Goal: Information Seeking & Learning: Learn about a topic

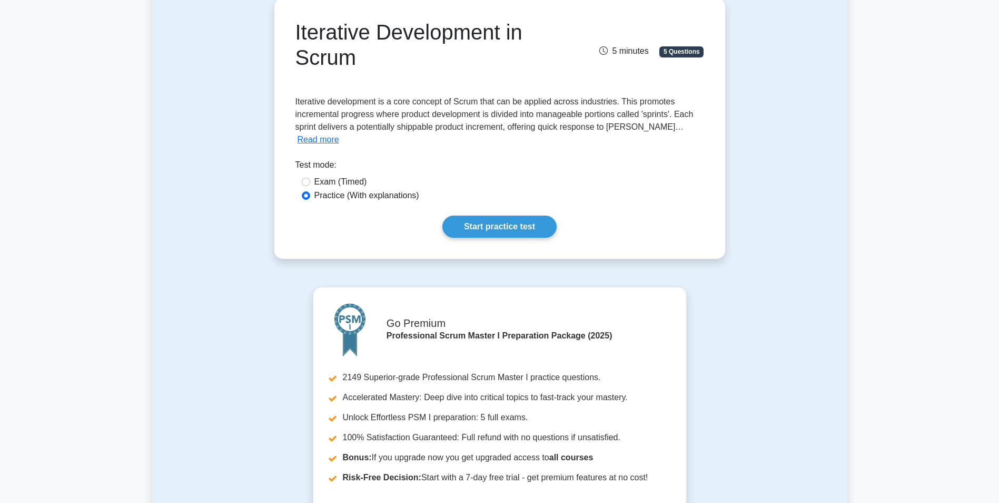
scroll to position [105, 0]
click at [493, 220] on link "Start practice test" at bounding box center [499, 225] width 114 height 22
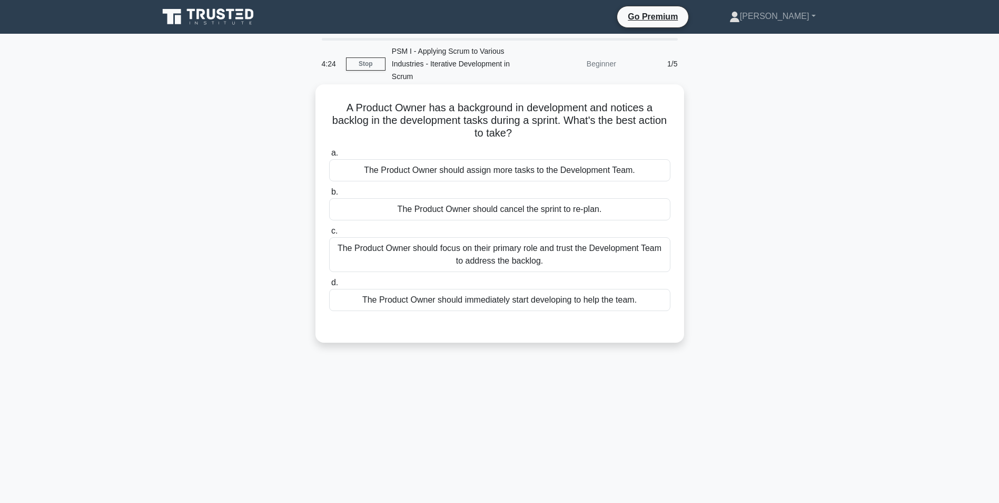
click at [516, 260] on div "The Product Owner should focus on their primary role and trust the Development …" at bounding box center [499, 254] width 341 height 35
click at [329, 234] on input "c. The Product Owner should focus on their primary role and trust the Developme…" at bounding box center [329, 231] width 0 height 7
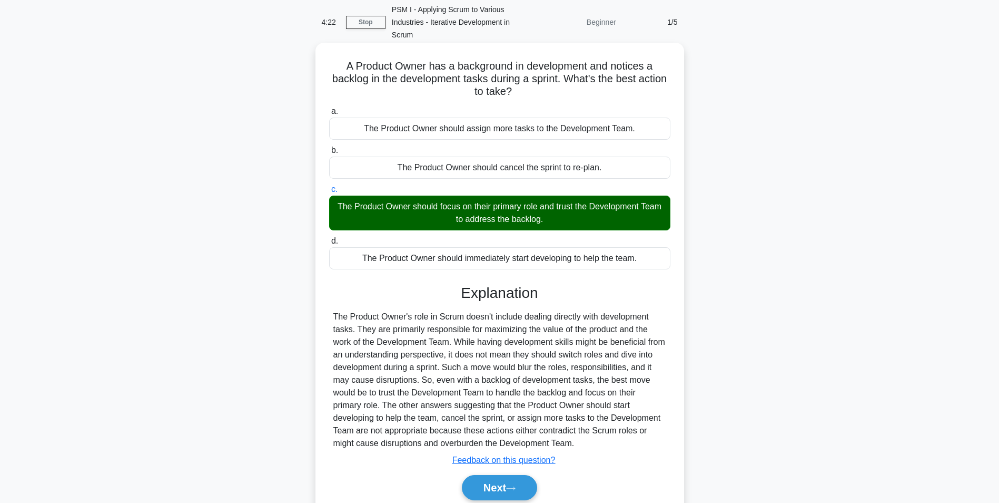
scroll to position [84, 0]
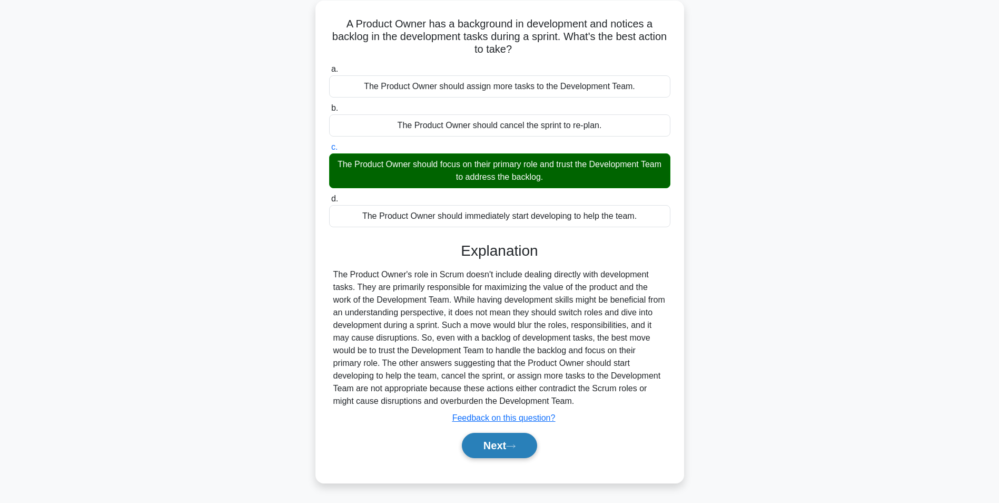
click at [477, 450] on button "Next" at bounding box center [499, 444] width 75 height 25
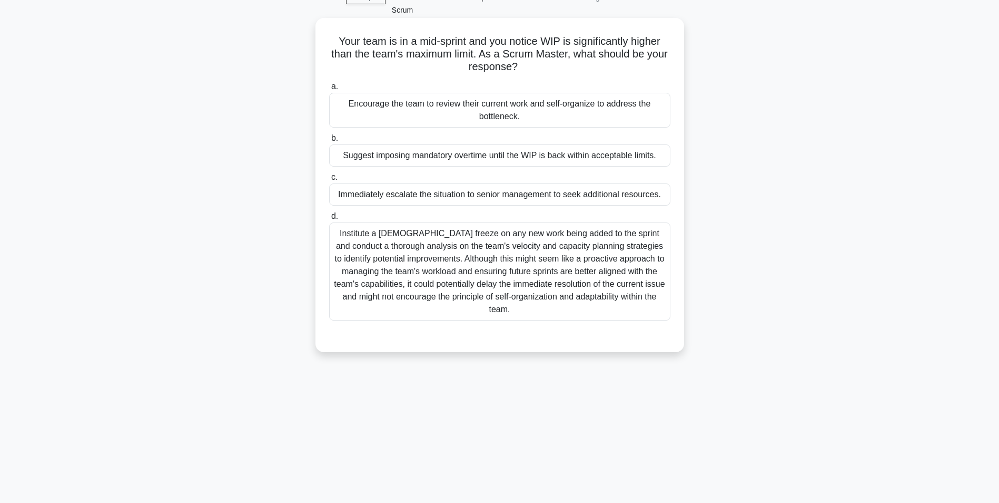
scroll to position [0, 0]
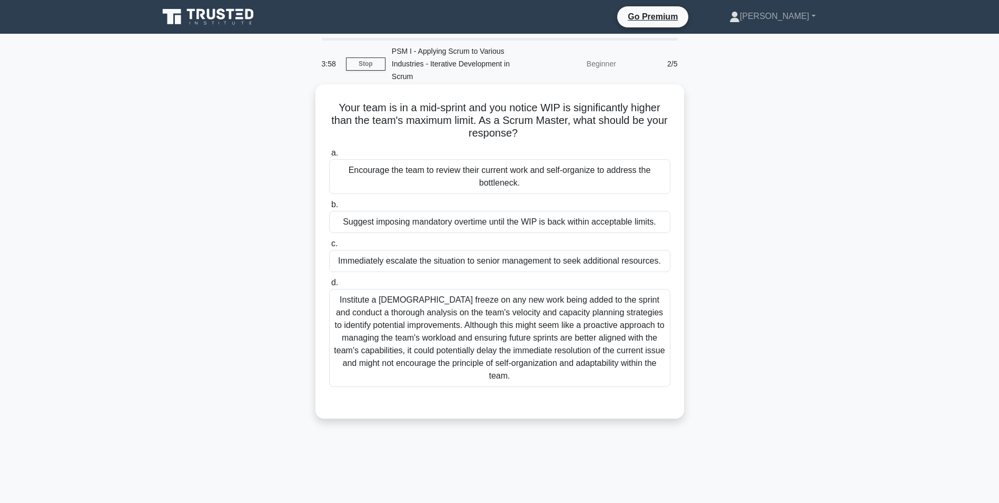
click at [466, 180] on div "Encourage the team to review their current work and self-organize to address th…" at bounding box center [499, 176] width 341 height 35
click at [329, 156] on input "a. Encourage the team to review their current work and self-organize to address…" at bounding box center [329, 153] width 0 height 7
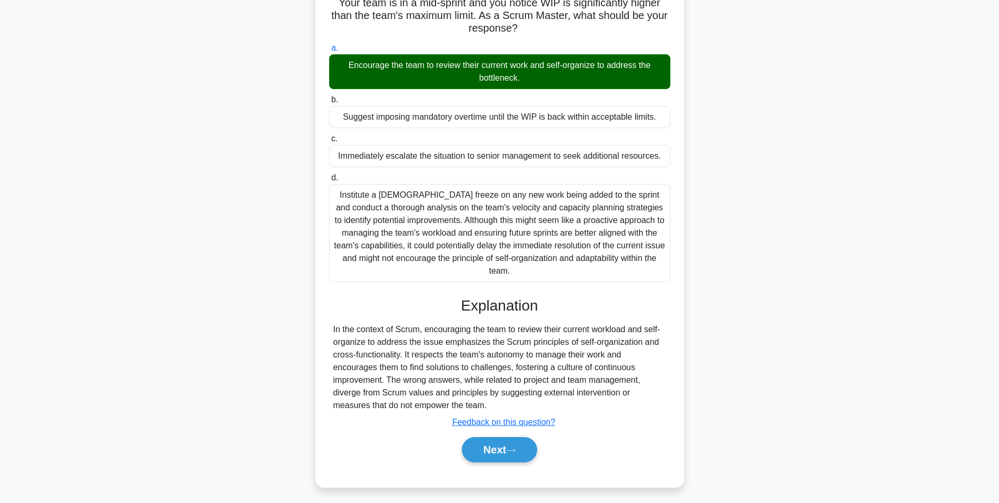
scroll to position [105, 0]
click at [519, 455] on button "Next" at bounding box center [499, 448] width 75 height 25
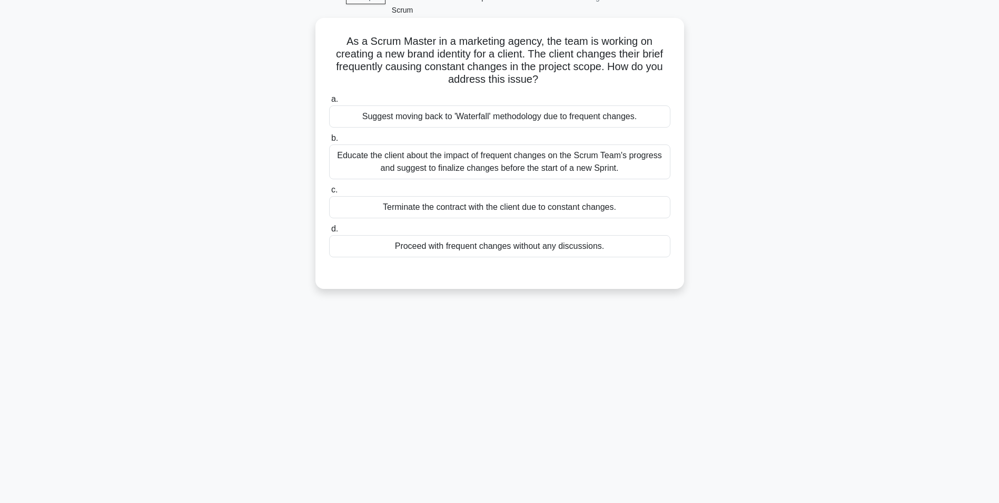
click at [437, 162] on div "Educate the client about the impact of frequent changes on the Scrum Team's pro…" at bounding box center [499, 161] width 341 height 35
click at [329, 142] on input "b. Educate the client about the impact of frequent changes on the Scrum Team's …" at bounding box center [329, 138] width 0 height 7
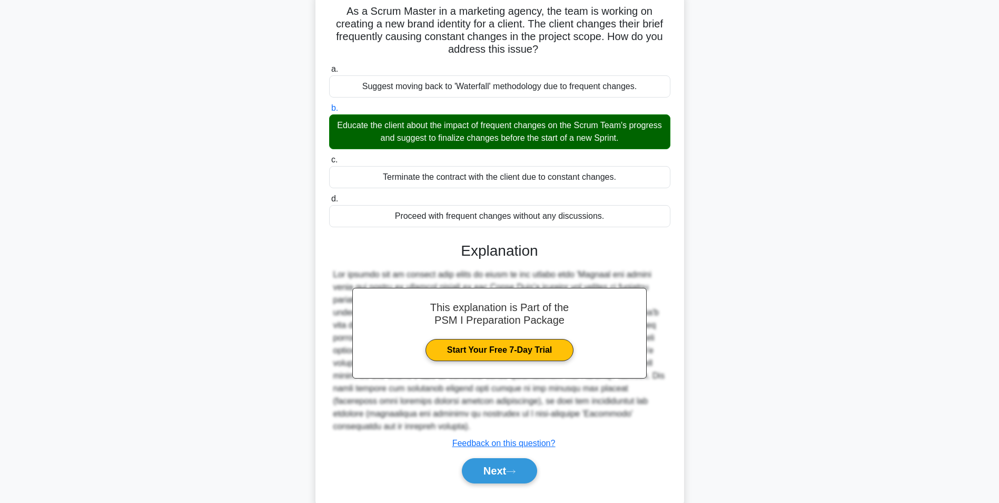
scroll to position [122, 0]
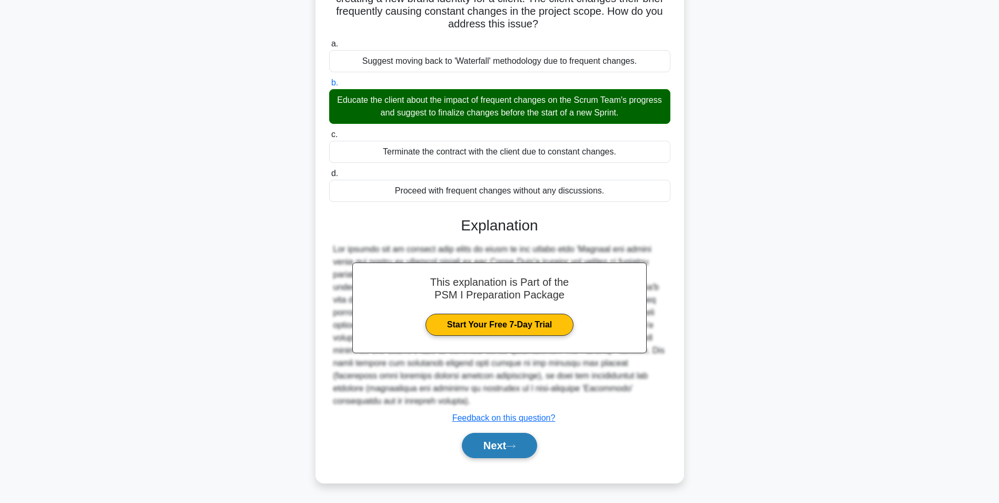
click at [509, 440] on button "Next" at bounding box center [499, 444] width 75 height 25
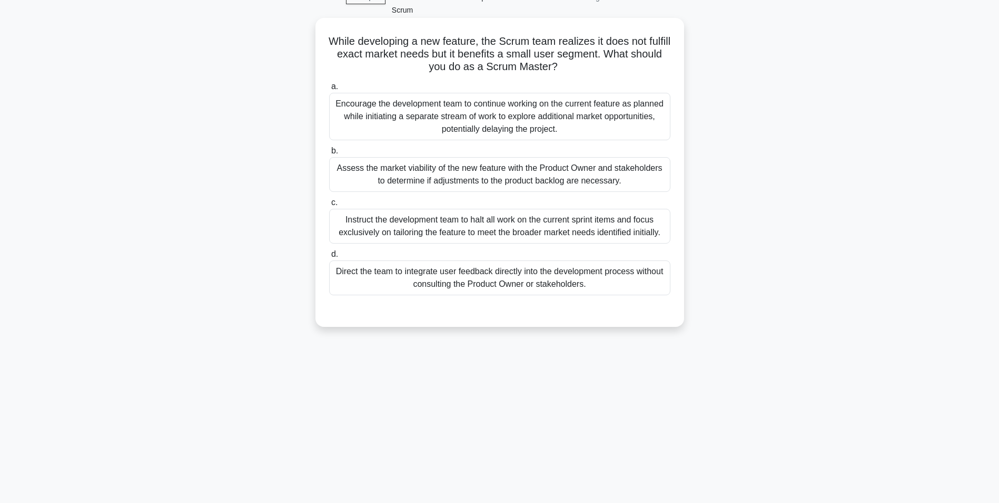
scroll to position [0, 0]
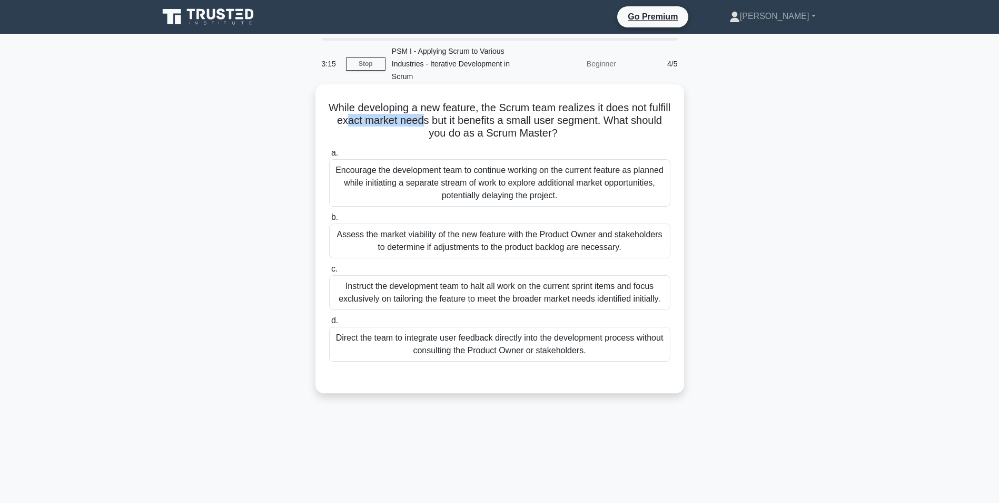
drag, startPoint x: 377, startPoint y: 115, endPoint x: 452, endPoint y: 118, distance: 74.8
click at [452, 118] on h5 "While developing a new feature, the Scrum team realizes it does not fulfill exa…" at bounding box center [499, 120] width 343 height 39
click at [445, 195] on div "Encourage the development team to continue working on the current feature as pl…" at bounding box center [499, 182] width 341 height 47
click at [329, 156] on input "a. Encourage the development team to continue working on the current feature as…" at bounding box center [329, 153] width 0 height 7
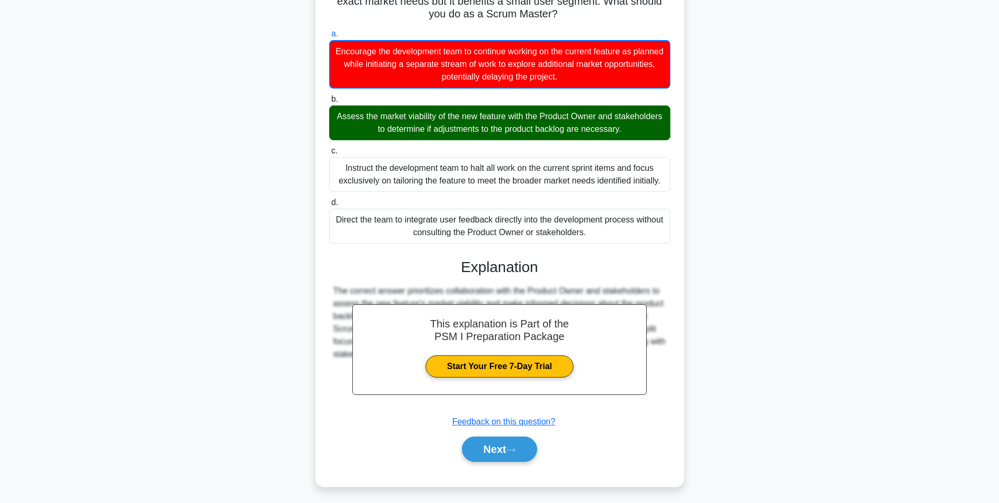
scroll to position [123, 0]
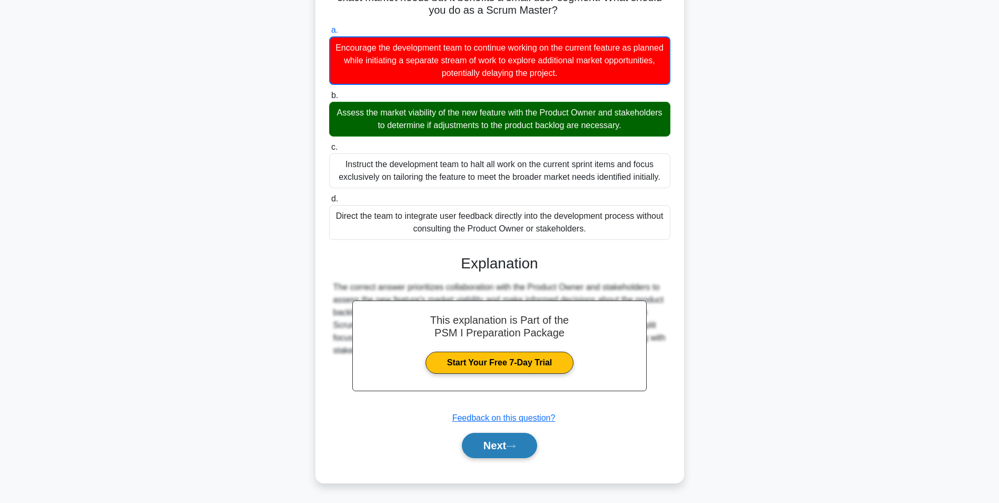
click at [485, 448] on button "Next" at bounding box center [499, 444] width 75 height 25
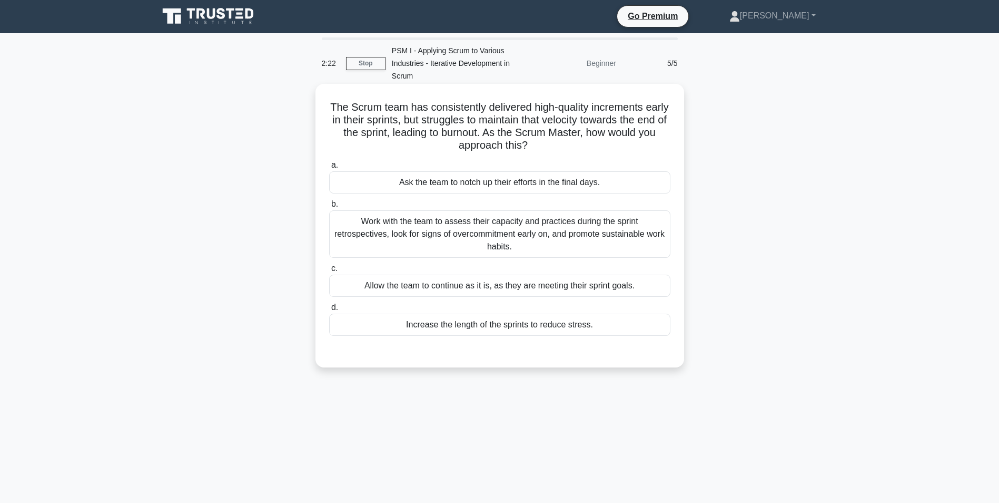
scroll to position [0, 0]
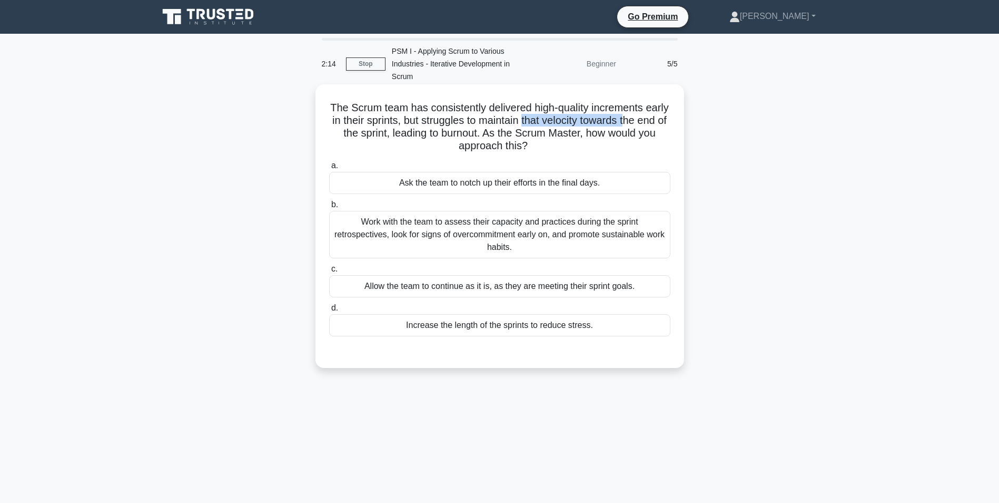
drag, startPoint x: 553, startPoint y: 117, endPoint x: 662, endPoint y: 118, distance: 109.0
click at [662, 118] on h5 "The Scrum team has consistently delivered high-quality increments early in thei…" at bounding box center [499, 127] width 343 height 52
click at [400, 144] on h5 "The Scrum team has consistently delivered high-quality increments early in thei…" at bounding box center [499, 127] width 343 height 52
click at [402, 229] on div "Work with the team to assess their capacity and practices during the sprint ret…" at bounding box center [499, 234] width 341 height 47
click at [329, 208] on input "b. Work with the team to assess their capacity and practices during the sprint …" at bounding box center [329, 204] width 0 height 7
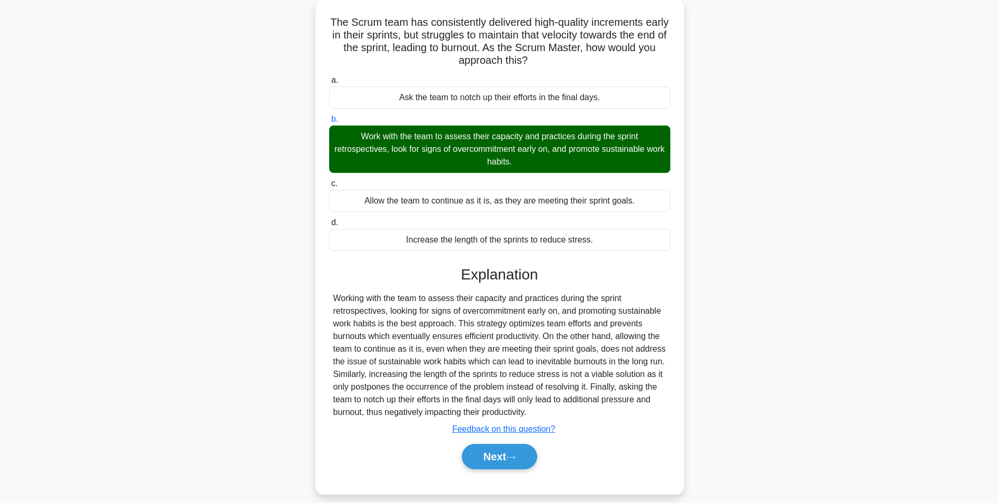
scroll to position [97, 0]
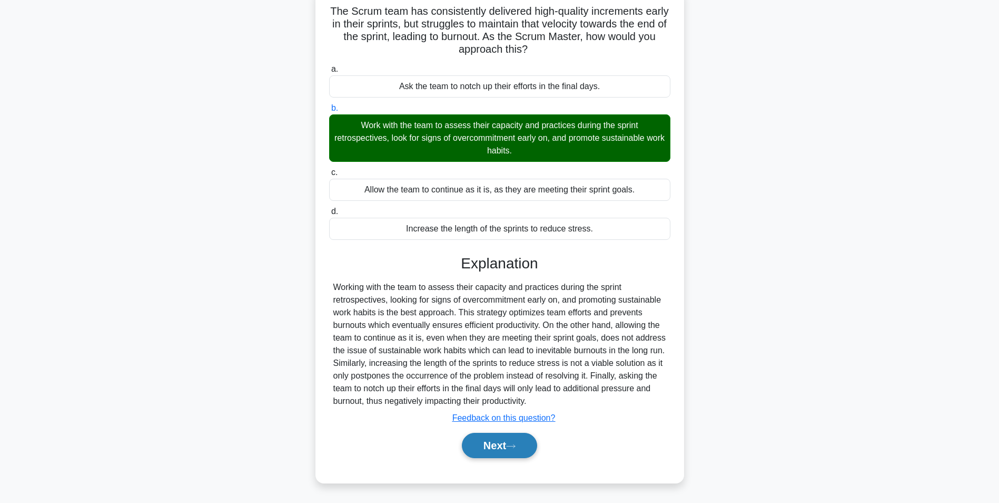
click at [474, 454] on button "Next" at bounding box center [499, 444] width 75 height 25
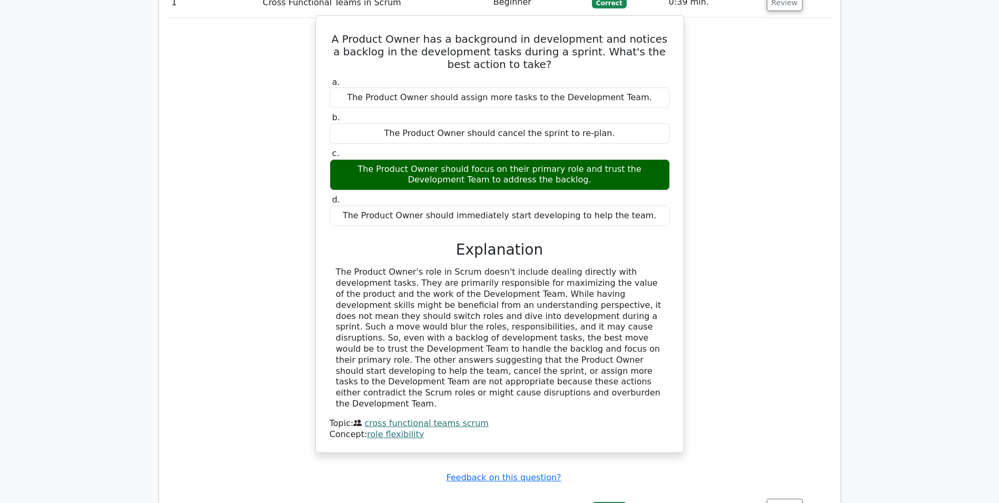
scroll to position [1001, 0]
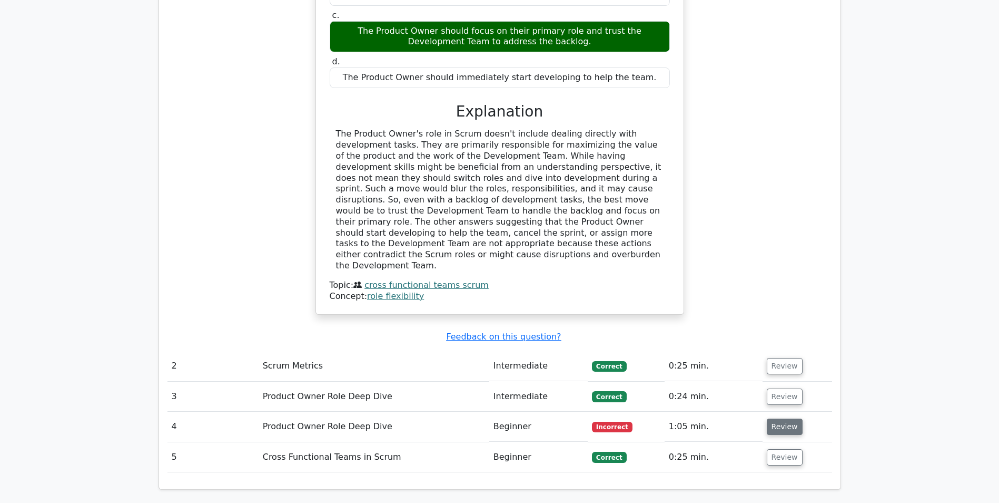
click at [782, 418] on button "Review" at bounding box center [785, 426] width 36 height 16
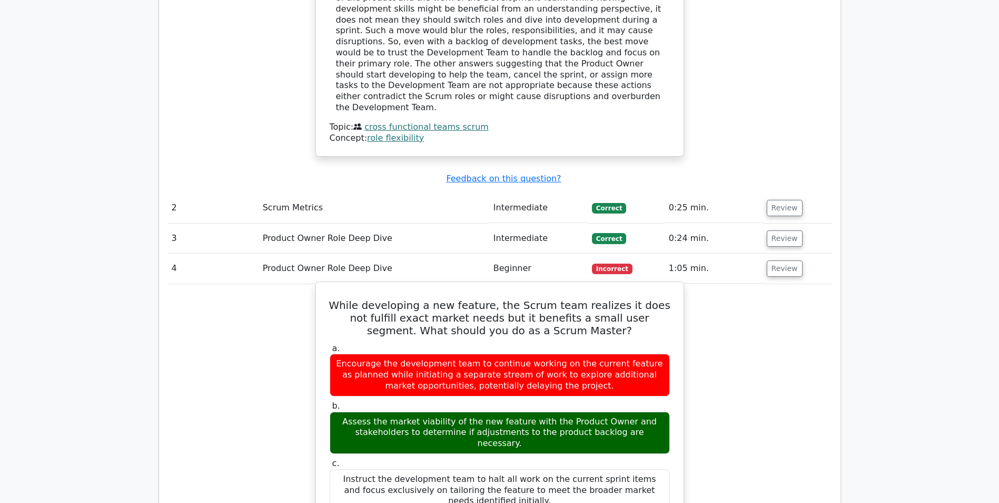
scroll to position [1212, 0]
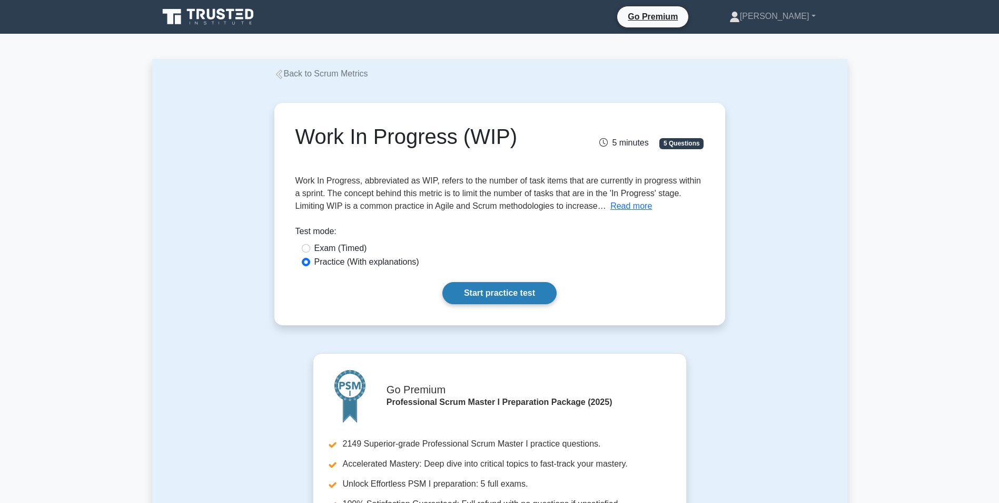
click at [513, 292] on link "Start practice test" at bounding box center [499, 293] width 114 height 22
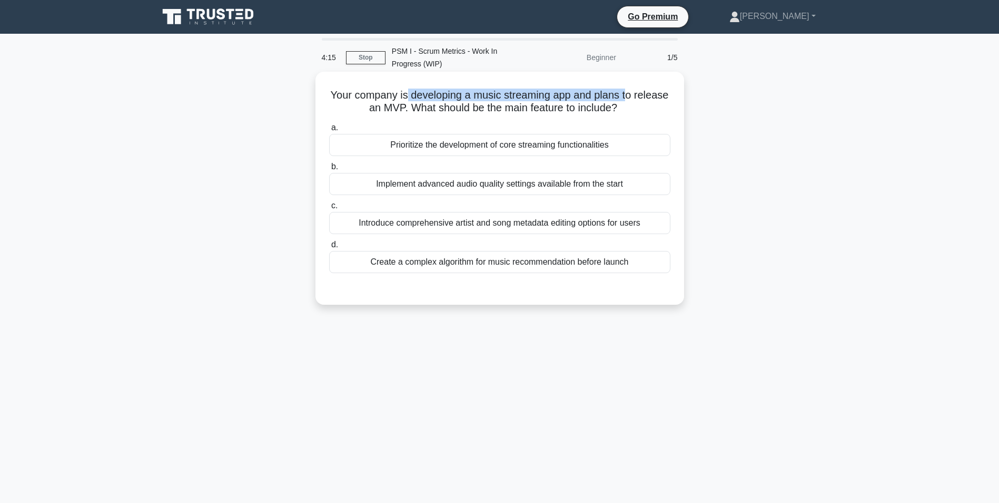
drag, startPoint x: 422, startPoint y: 99, endPoint x: 649, endPoint y: 90, distance: 226.7
click at [649, 90] on h5 "Your company is developing a music streaming app and plans to release an MVP. W…" at bounding box center [499, 101] width 343 height 26
click at [437, 142] on div "Prioritize the development of core streaming functionalities" at bounding box center [499, 145] width 341 height 22
click at [329, 131] on input "a. Prioritize the development of core streaming functionalities" at bounding box center [329, 127] width 0 height 7
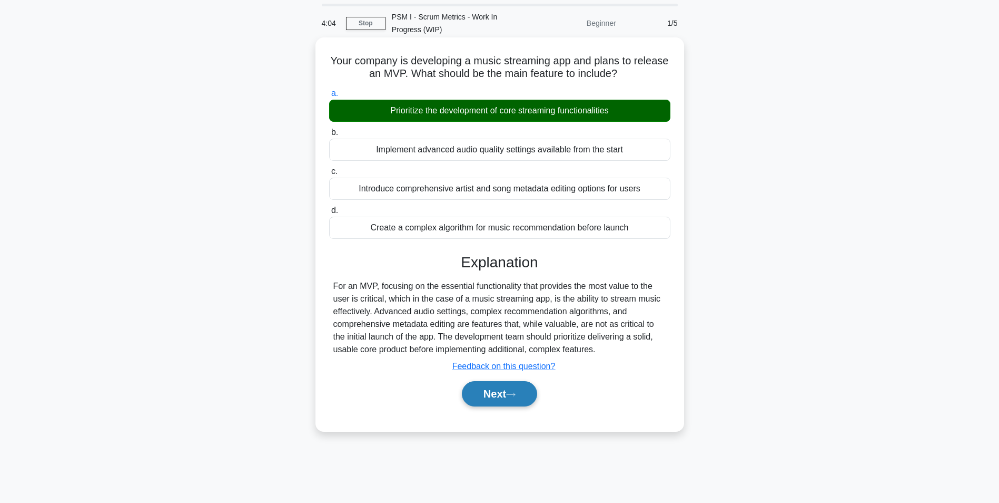
scroll to position [53, 0]
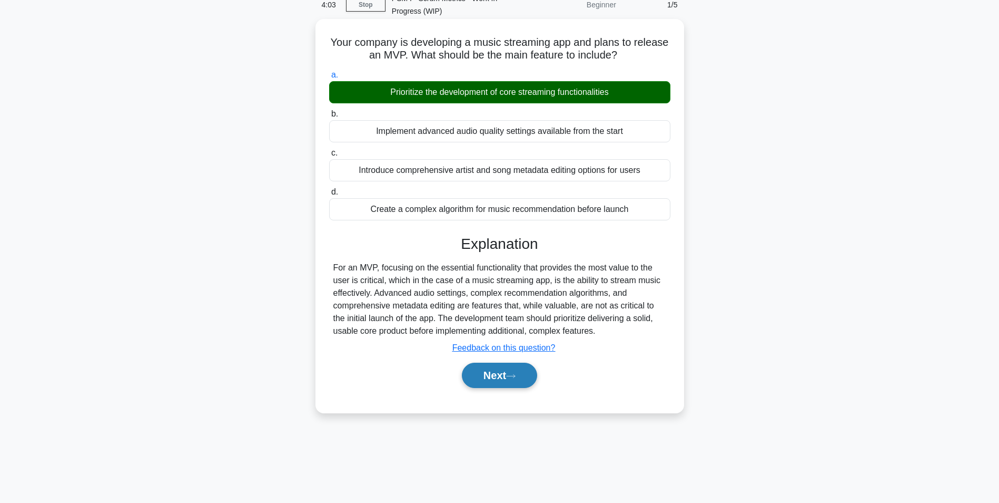
click at [507, 379] on button "Next" at bounding box center [499, 374] width 75 height 25
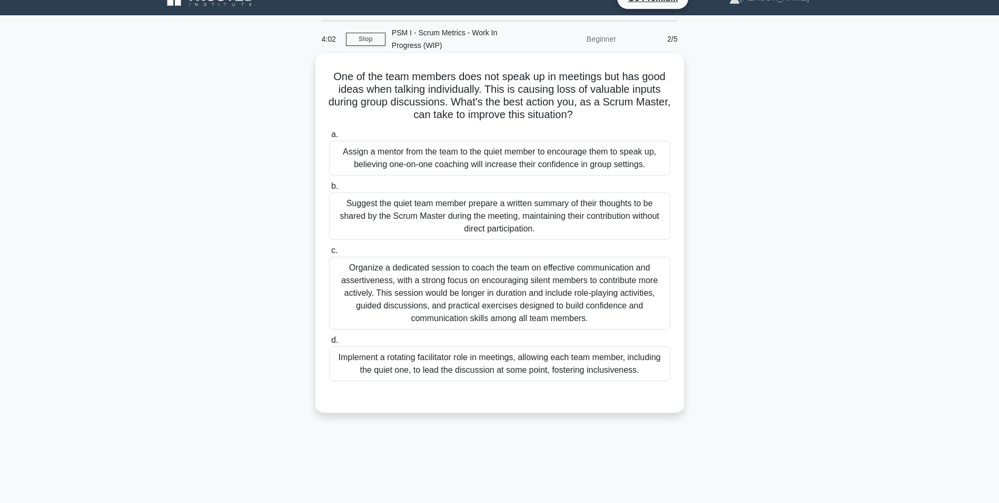
scroll to position [0, 0]
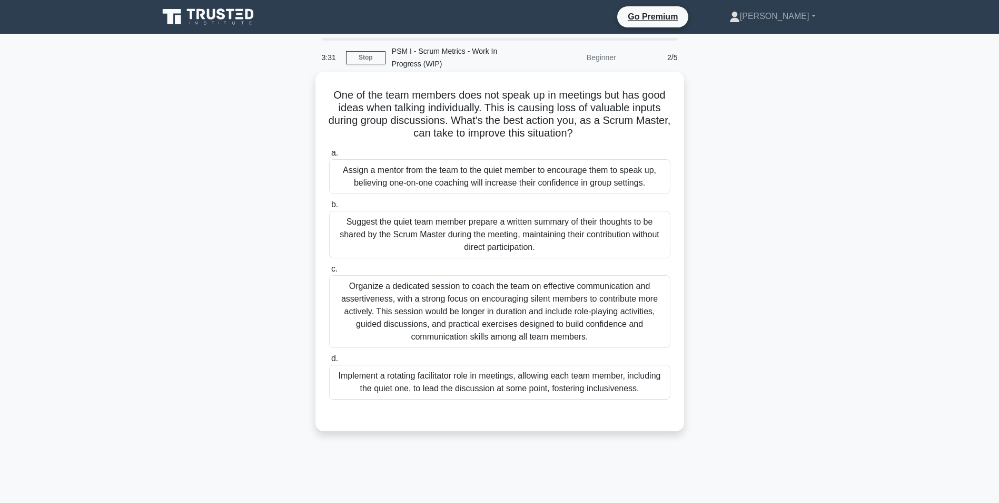
click at [419, 377] on div "Implement a rotating facilitator role in meetings, allowing each team member, i…" at bounding box center [499, 382] width 341 height 35
click at [329, 362] on input "d. Implement a rotating facilitator role in meetings, allowing each team member…" at bounding box center [329, 358] width 0 height 7
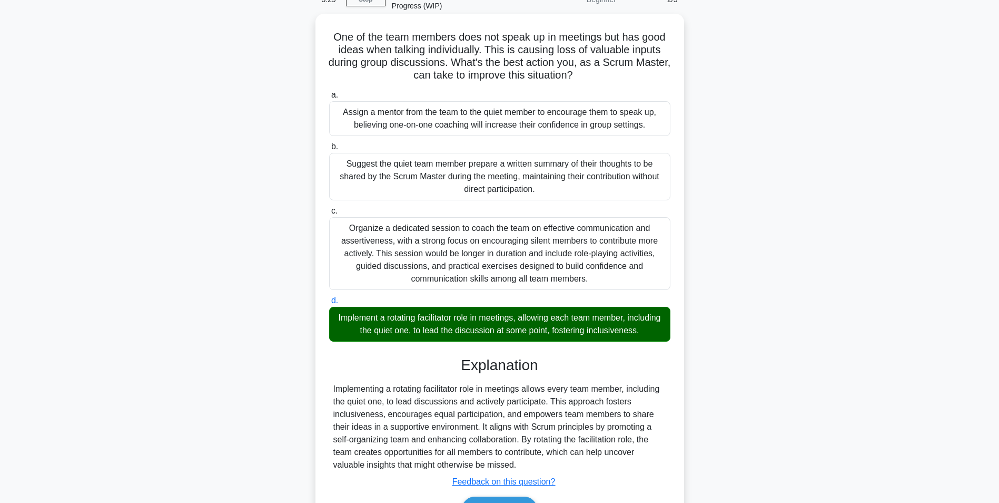
scroll to position [122, 0]
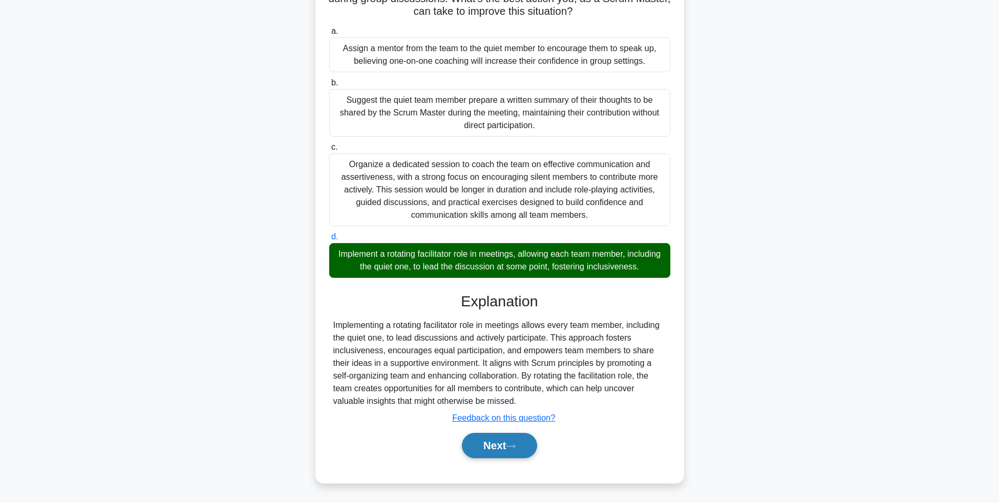
click at [497, 448] on button "Next" at bounding box center [499, 444] width 75 height 25
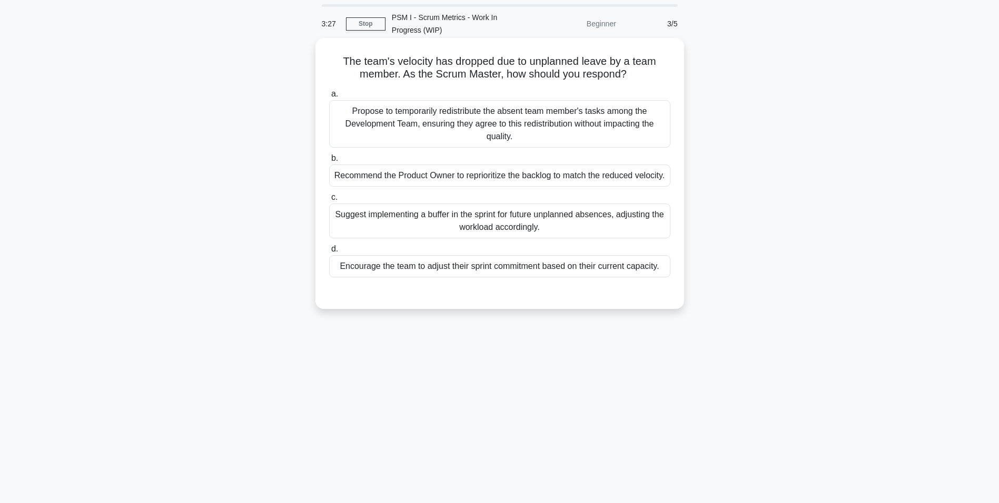
scroll to position [0, 0]
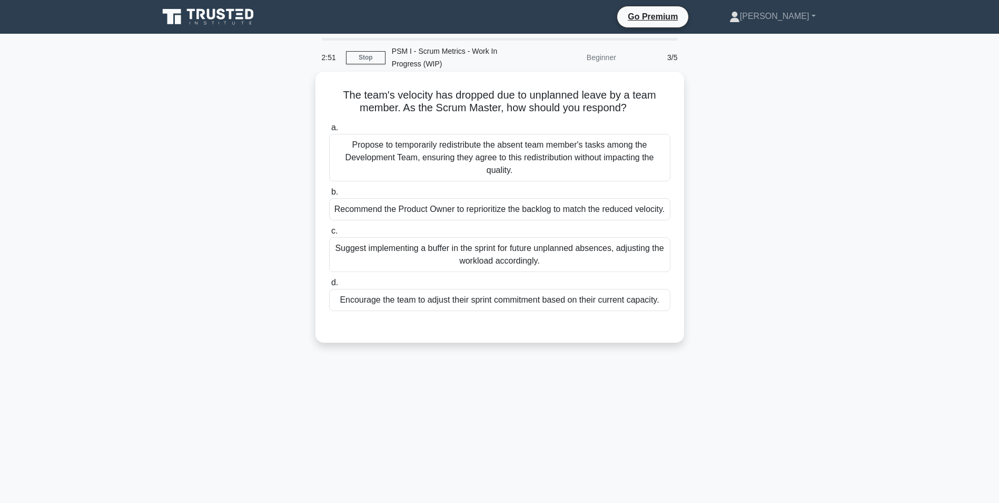
click at [392, 220] on div "Recommend the Product Owner to reprioritize the backlog to match the reduced ve…" at bounding box center [499, 209] width 341 height 22
click at [329, 195] on input "b. Recommend the Product Owner to reprioritize the backlog to match the reduced…" at bounding box center [329, 192] width 0 height 7
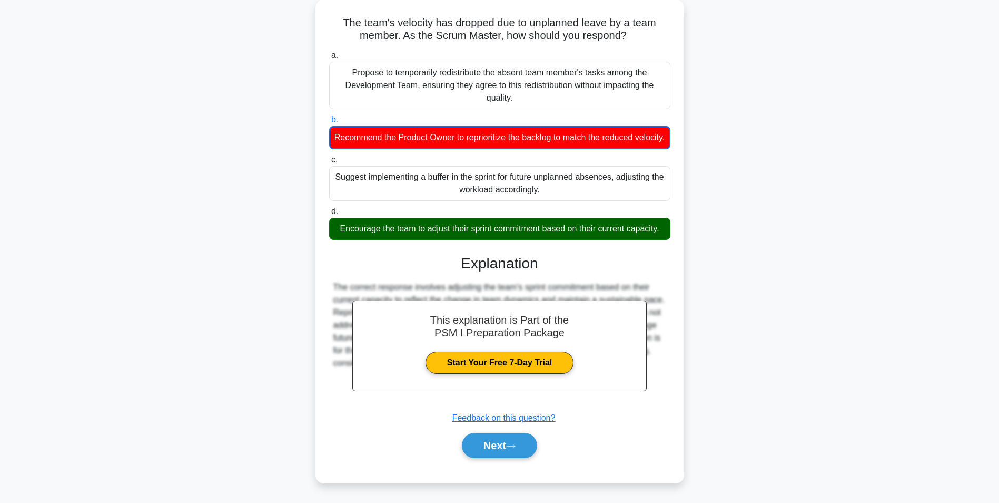
scroll to position [85, 0]
click at [501, 451] on button "Next" at bounding box center [499, 444] width 75 height 25
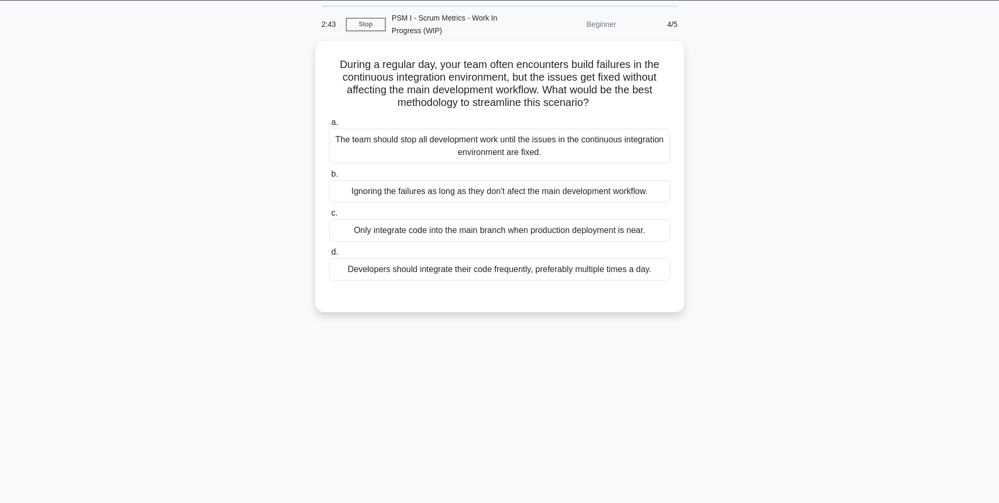
scroll to position [0, 0]
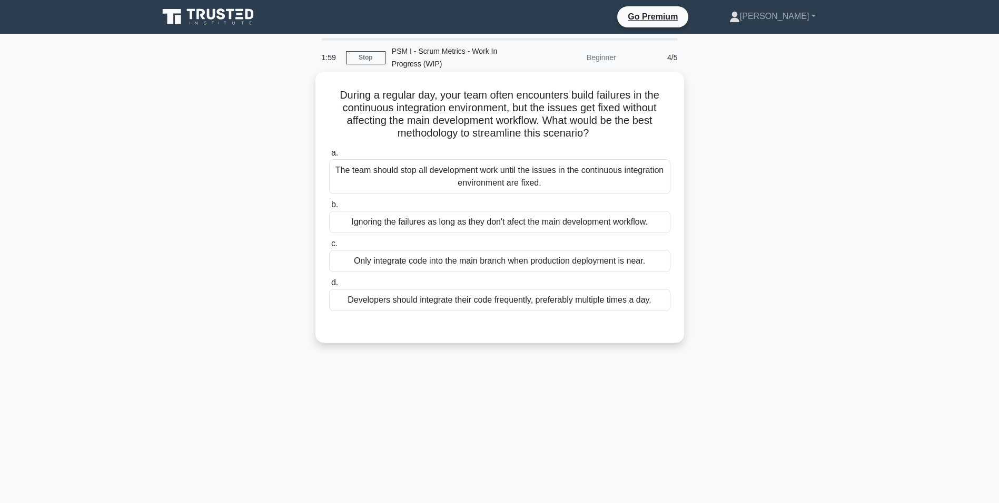
click at [576, 308] on div "Developers should integrate their code frequently, preferably multiple times a …" at bounding box center [499, 300] width 341 height 22
click at [329, 286] on input "d. Developers should integrate their code frequently, preferably multiple times…" at bounding box center [329, 282] width 0 height 7
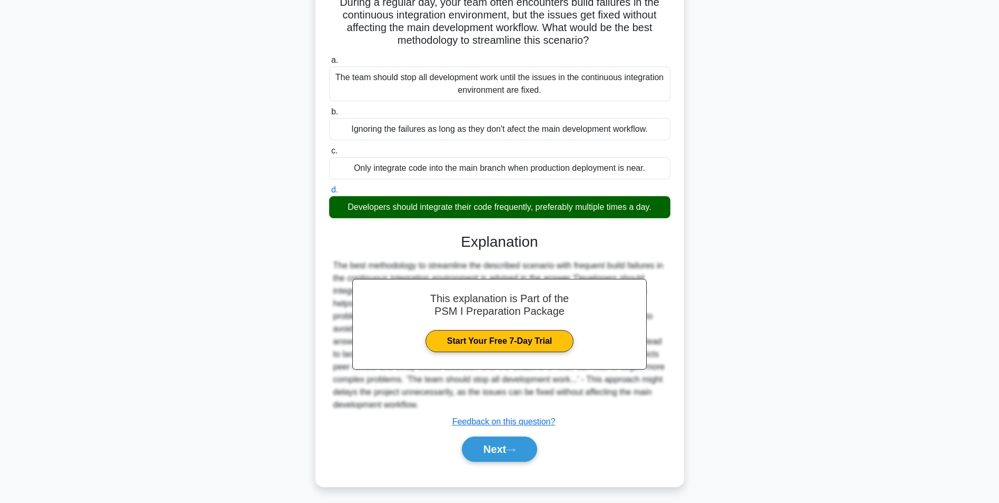
scroll to position [97, 0]
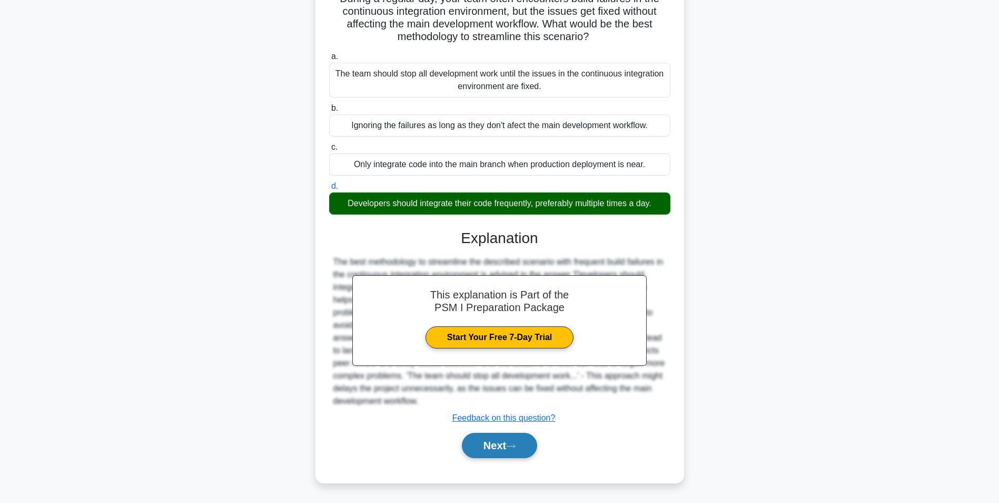
click at [517, 441] on button "Next" at bounding box center [499, 444] width 75 height 25
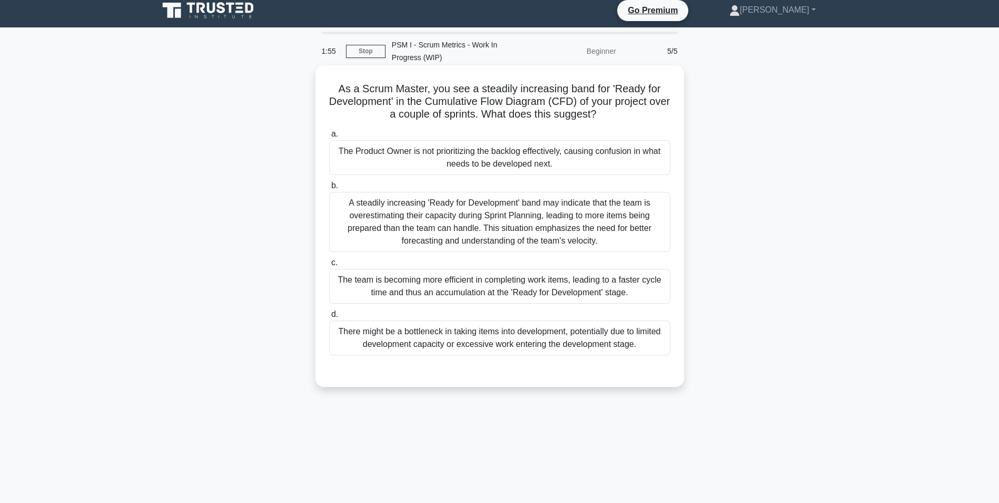
scroll to position [0, 0]
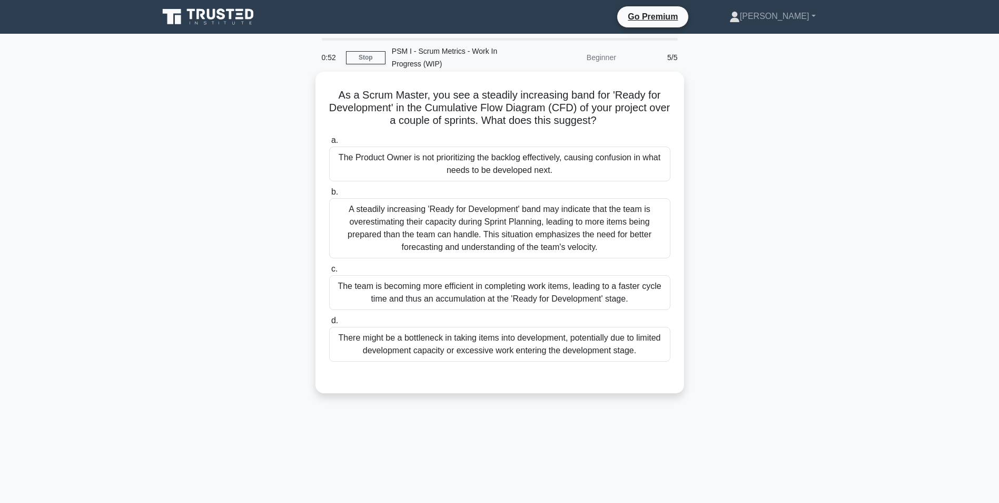
click at [568, 306] on div "The team is becoming more efficient in completing work items, leading to a fast…" at bounding box center [499, 292] width 341 height 35
click at [329, 272] on input "c. The team is becoming more efficient in completing work items, leading to a f…" at bounding box center [329, 268] width 0 height 7
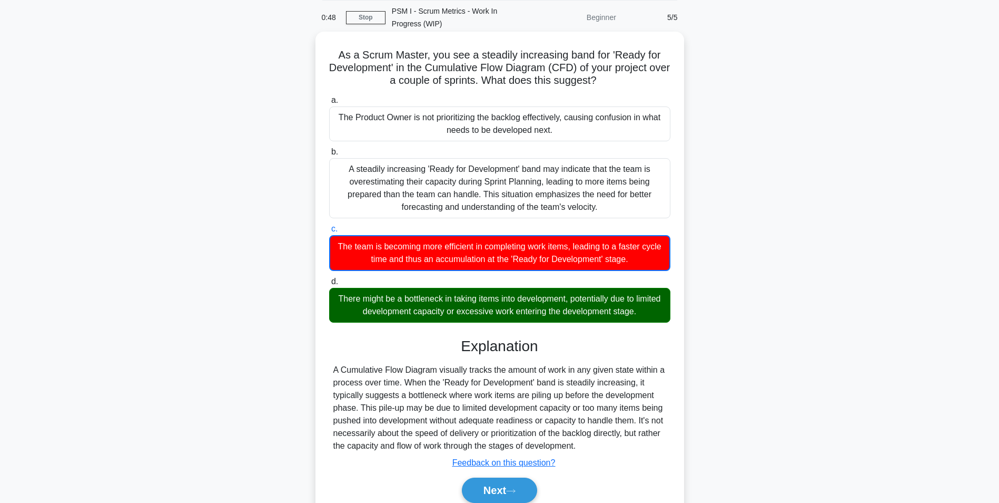
scroll to position [85, 0]
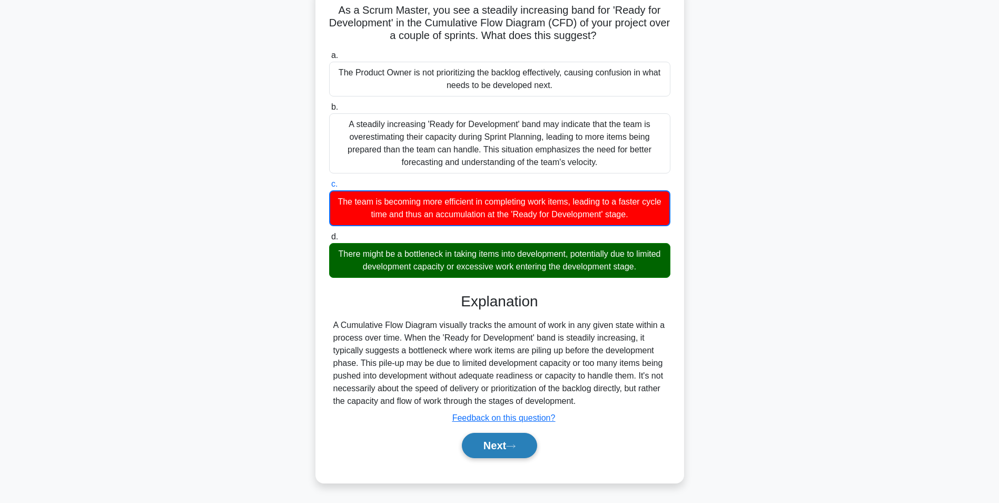
click at [478, 455] on button "Next" at bounding box center [499, 444] width 75 height 25
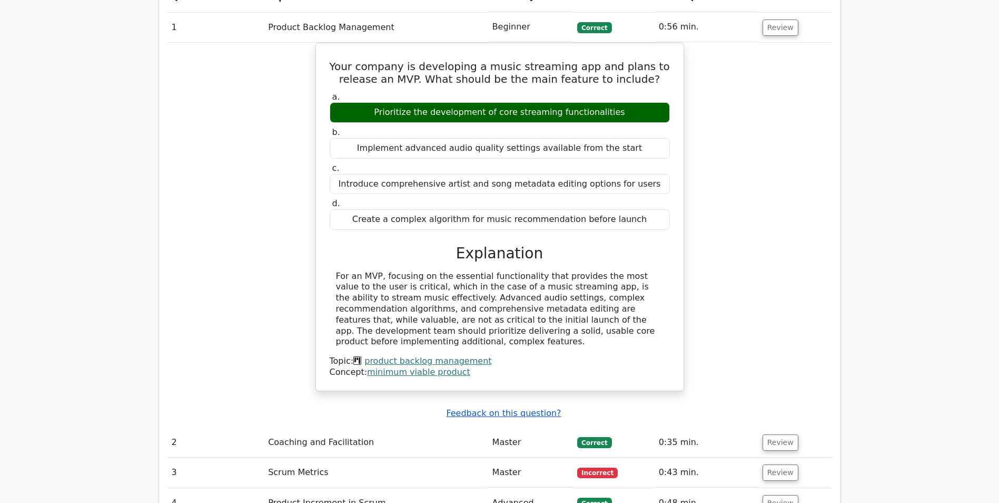
scroll to position [843, 0]
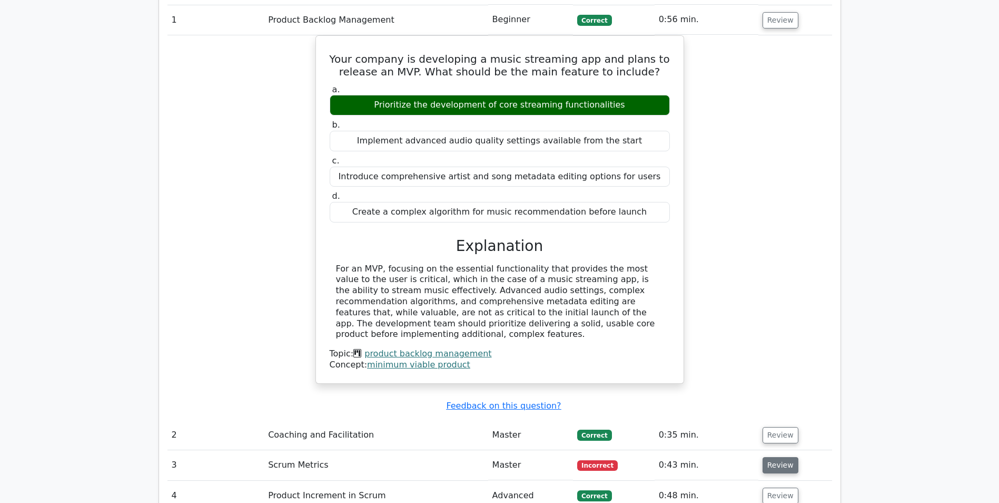
click at [769, 457] on button "Review" at bounding box center [781, 465] width 36 height 16
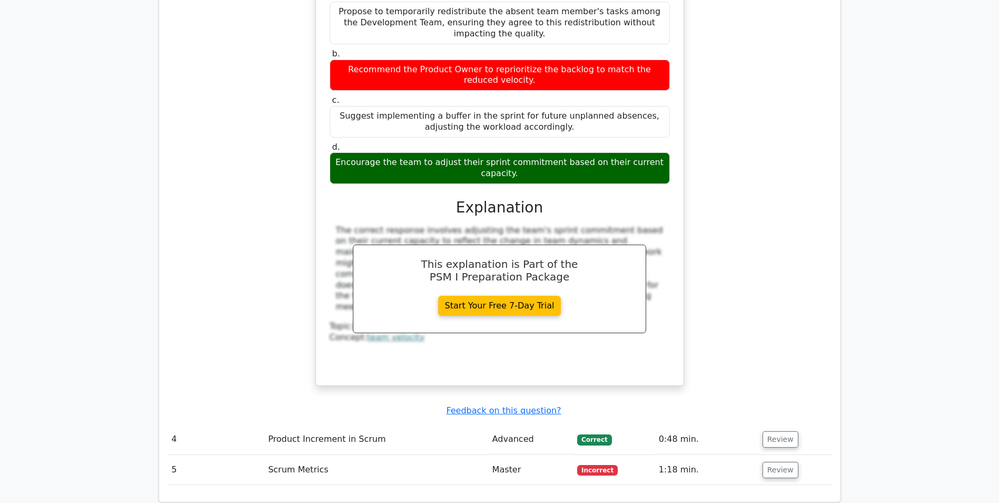
scroll to position [1422, 0]
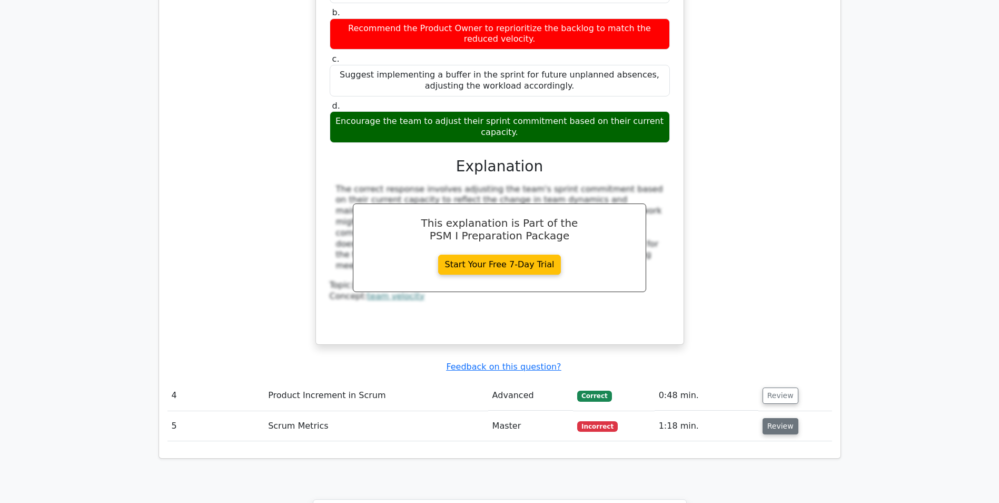
click at [766, 418] on button "Review" at bounding box center [781, 426] width 36 height 16
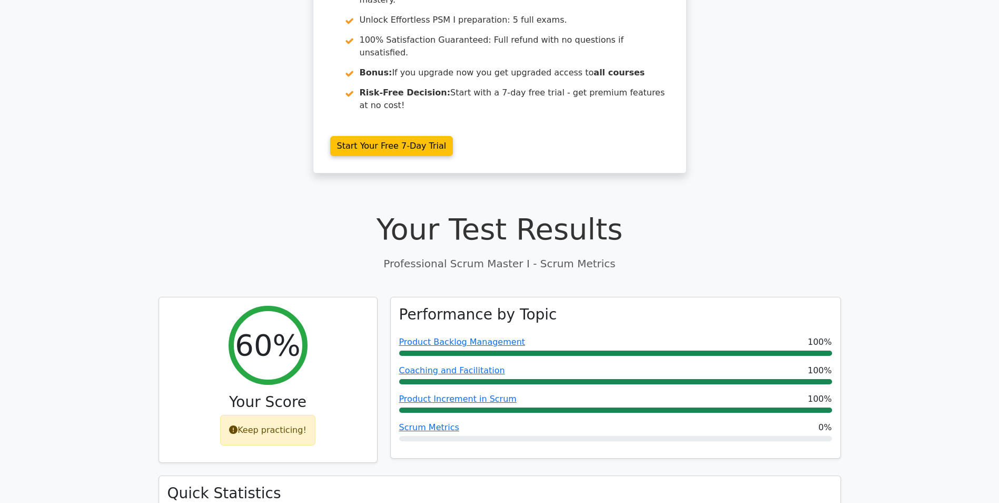
scroll to position [0, 0]
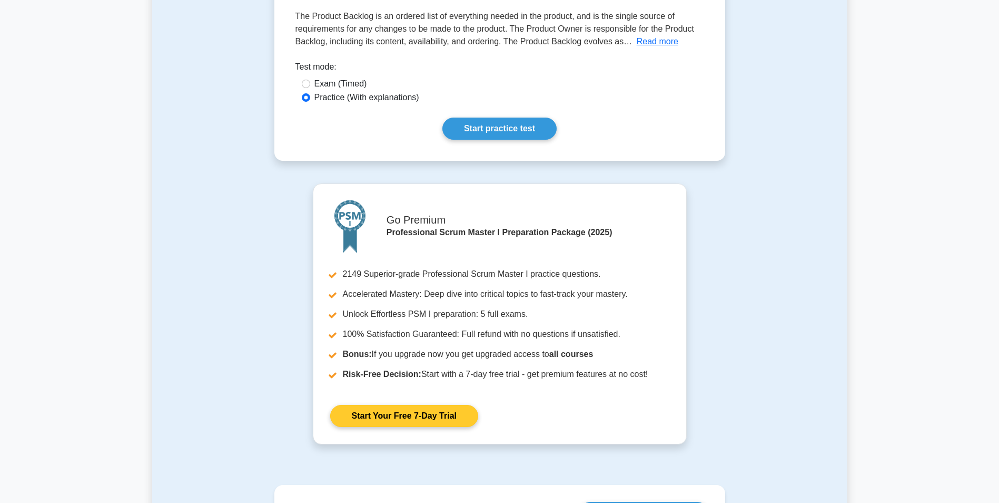
scroll to position [53, 0]
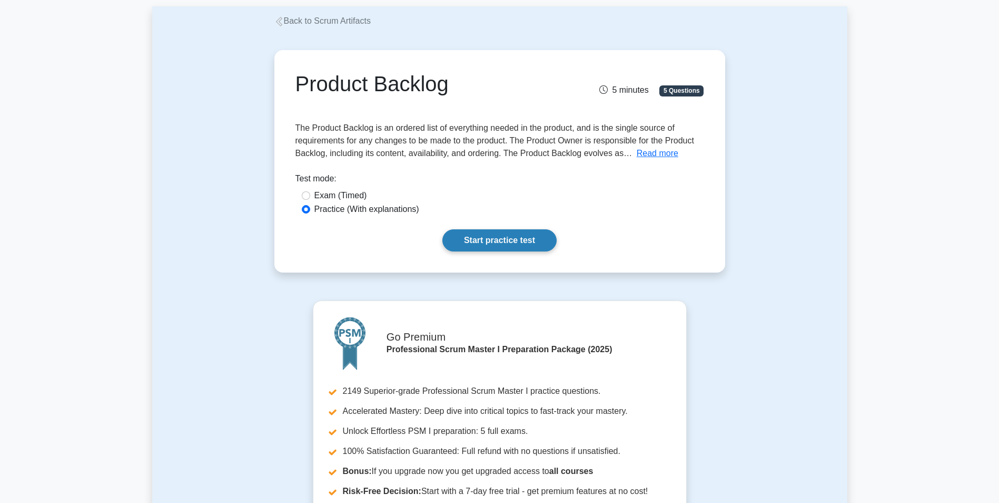
click at [536, 244] on link "Start practice test" at bounding box center [499, 240] width 114 height 22
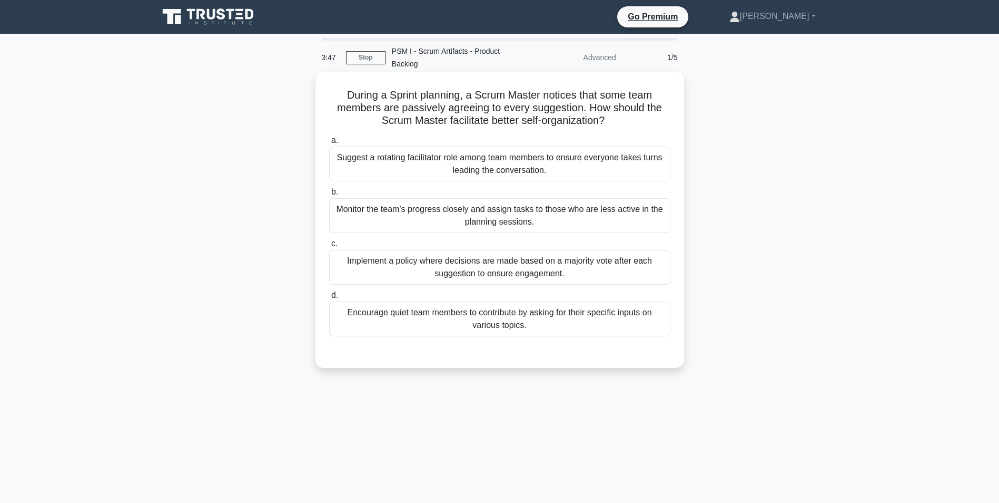
click at [522, 313] on div "Encourage quiet team members to contribute by asking for their specific inputs …" at bounding box center [499, 318] width 341 height 35
click at [329, 299] on input "d. Encourage quiet team members to contribute by asking for their specific inpu…" at bounding box center [329, 295] width 0 height 7
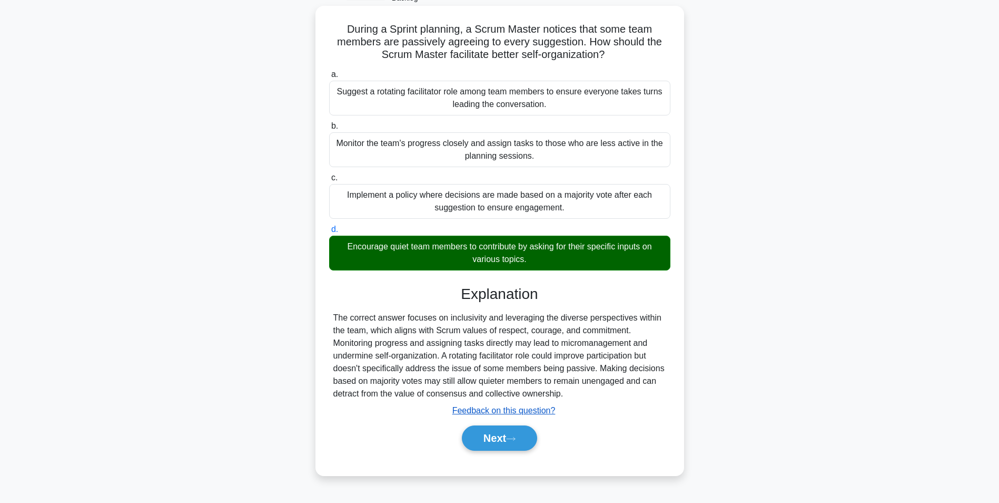
scroll to position [66, 0]
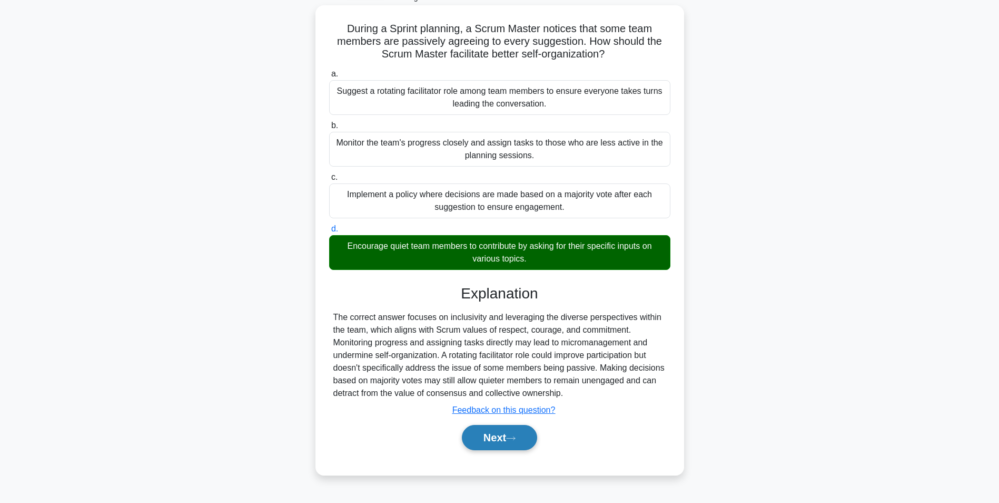
click at [495, 441] on button "Next" at bounding box center [499, 437] width 75 height 25
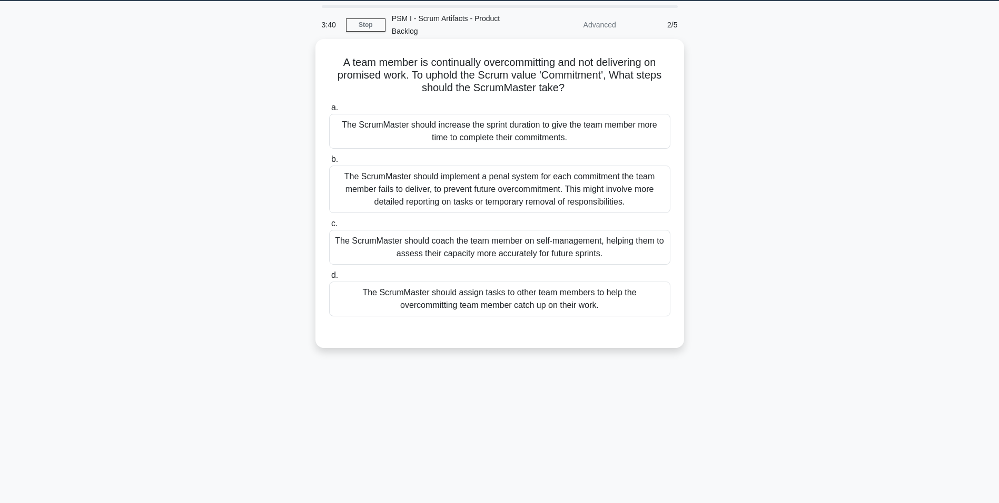
scroll to position [14, 0]
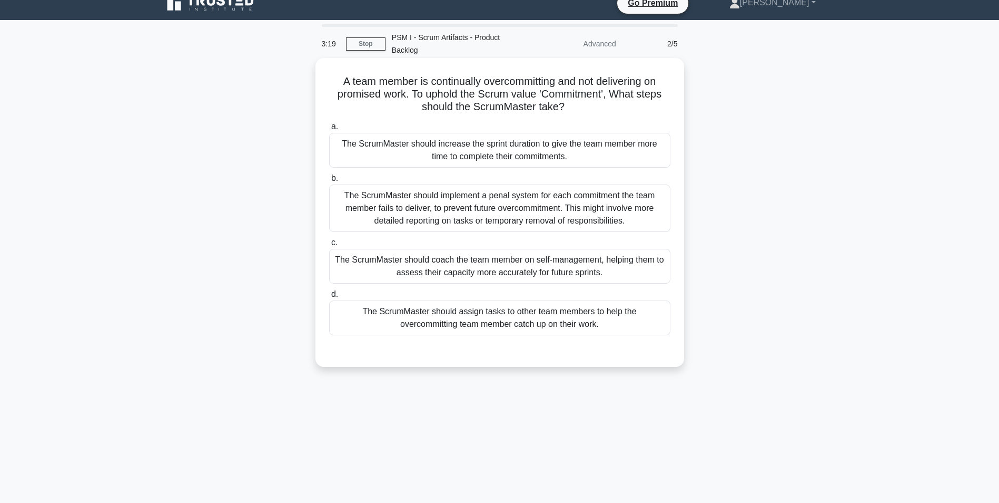
click at [498, 274] on div "The ScrumMaster should coach the team member on self-management, helping them t…" at bounding box center [499, 266] width 341 height 35
click at [329, 246] on input "c. The ScrumMaster should coach the team member on self-management, helping the…" at bounding box center [329, 242] width 0 height 7
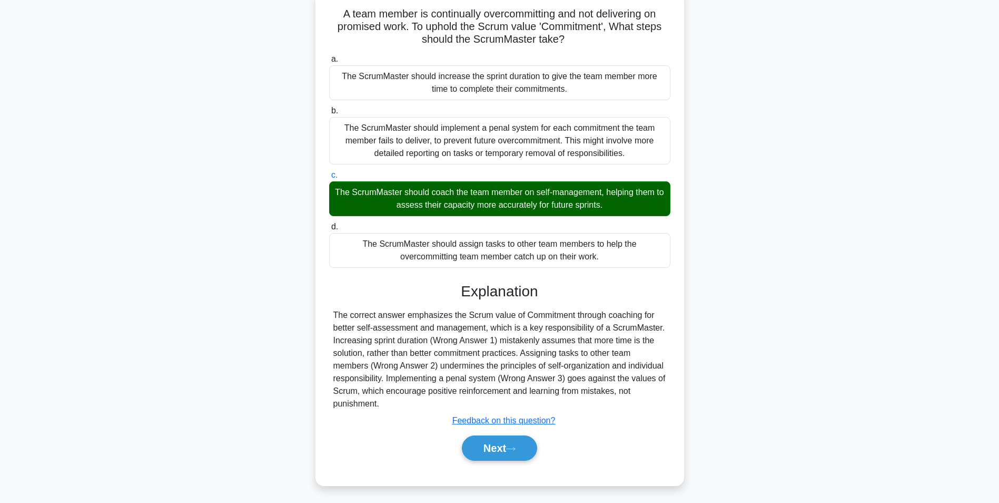
scroll to position [84, 0]
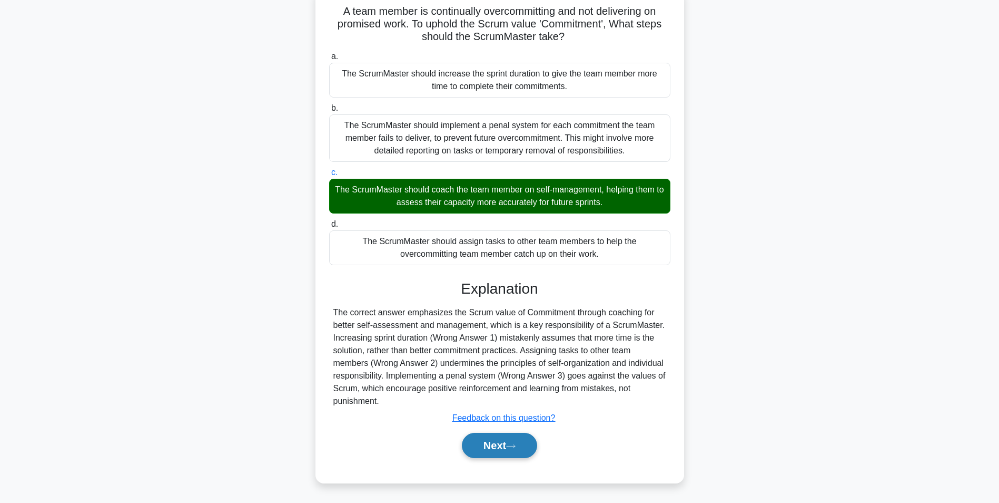
click at [513, 446] on icon at bounding box center [510, 446] width 9 height 6
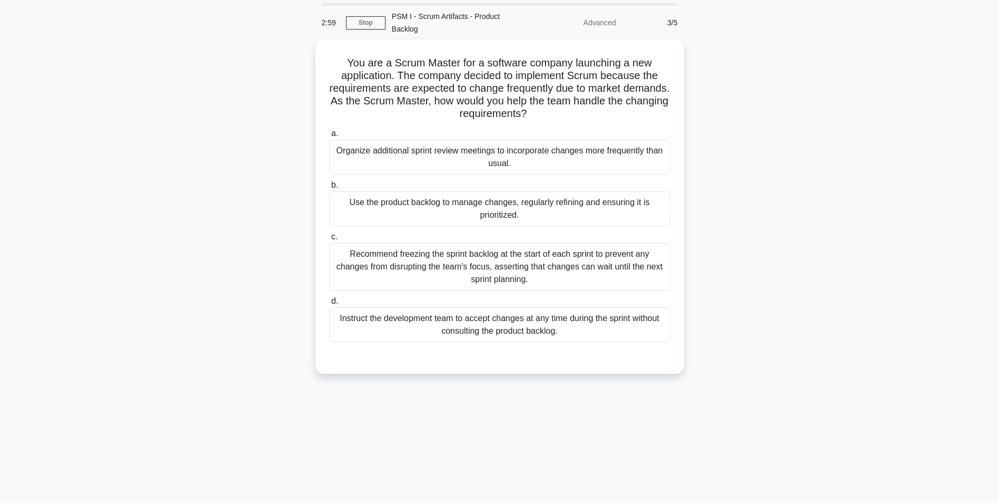
scroll to position [0, 0]
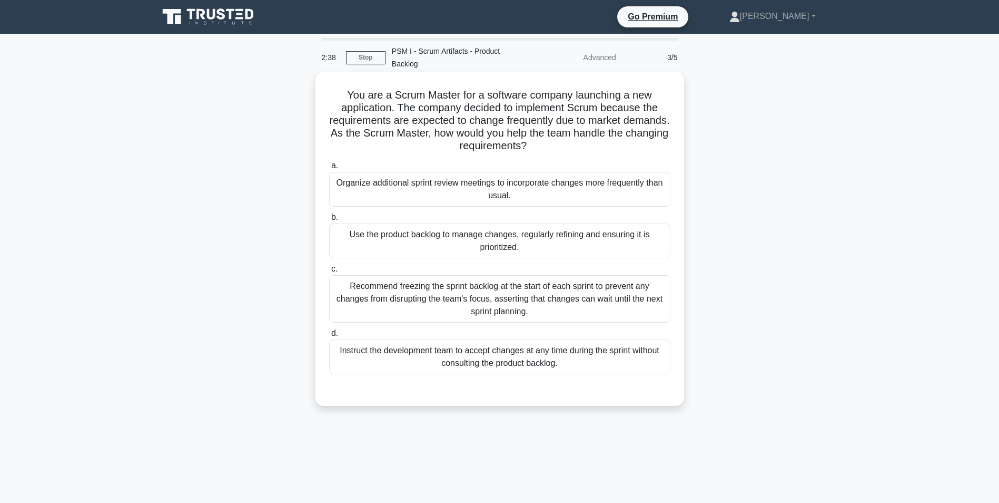
click at [397, 239] on div "Use the product backlog to manage changes, regularly refining and ensuring it i…" at bounding box center [499, 240] width 341 height 35
click at [329, 221] on input "b. Use the product backlog to manage changes, regularly refining and ensuring i…" at bounding box center [329, 217] width 0 height 7
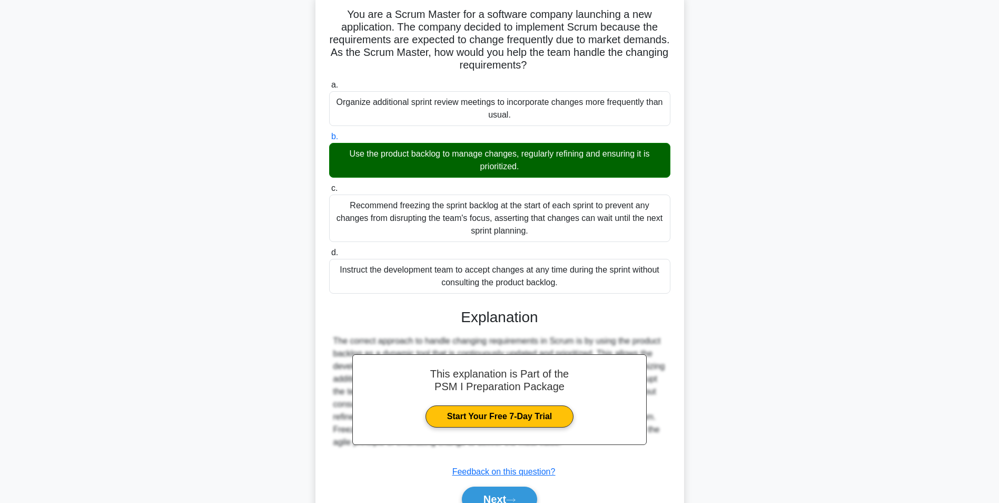
scroll to position [135, 0]
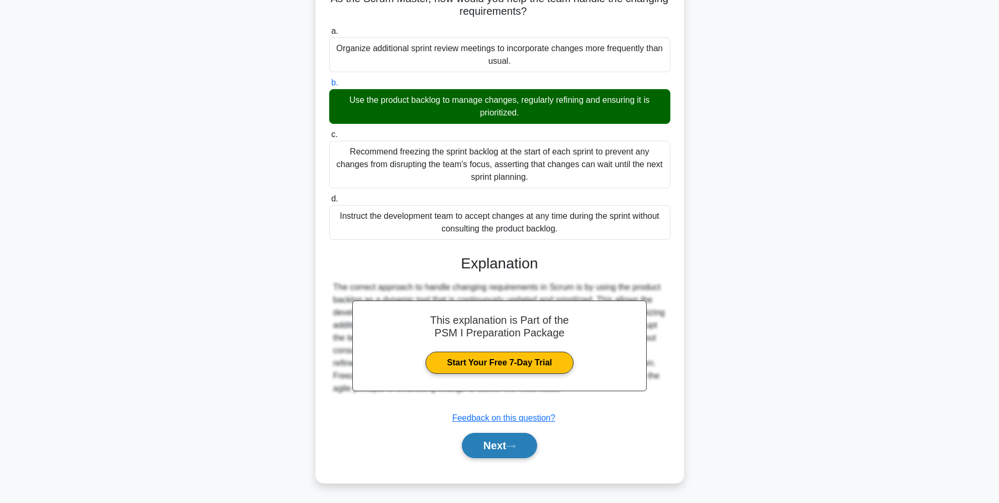
click at [495, 440] on button "Next" at bounding box center [499, 444] width 75 height 25
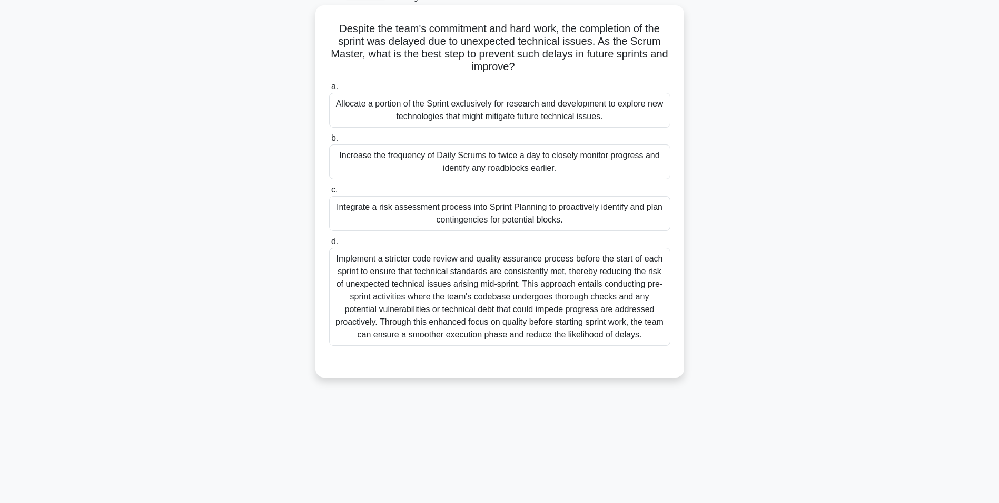
scroll to position [0, 0]
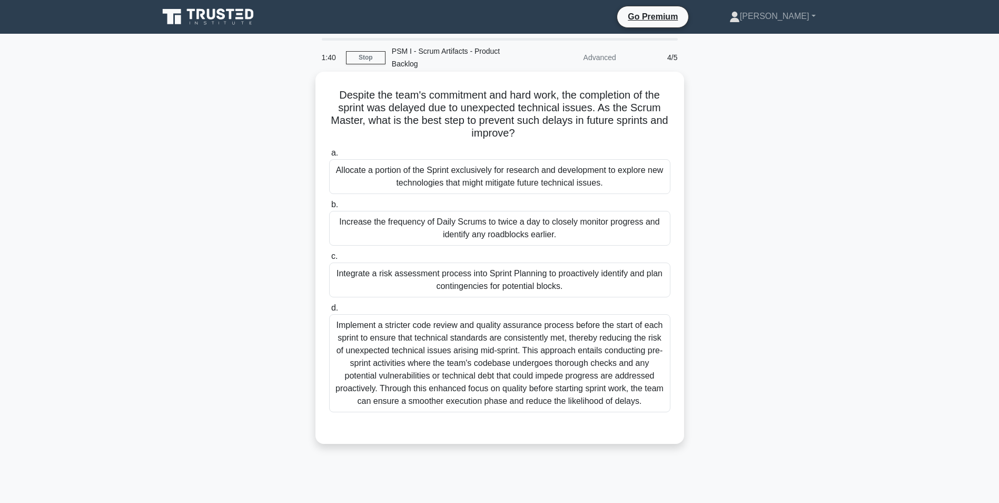
click at [498, 288] on div "Integrate a risk assessment process into Sprint Planning to proactively identif…" at bounding box center [499, 279] width 341 height 35
click at [329, 260] on input "c. Integrate a risk assessment process into Sprint Planning to proactively iden…" at bounding box center [329, 256] width 0 height 7
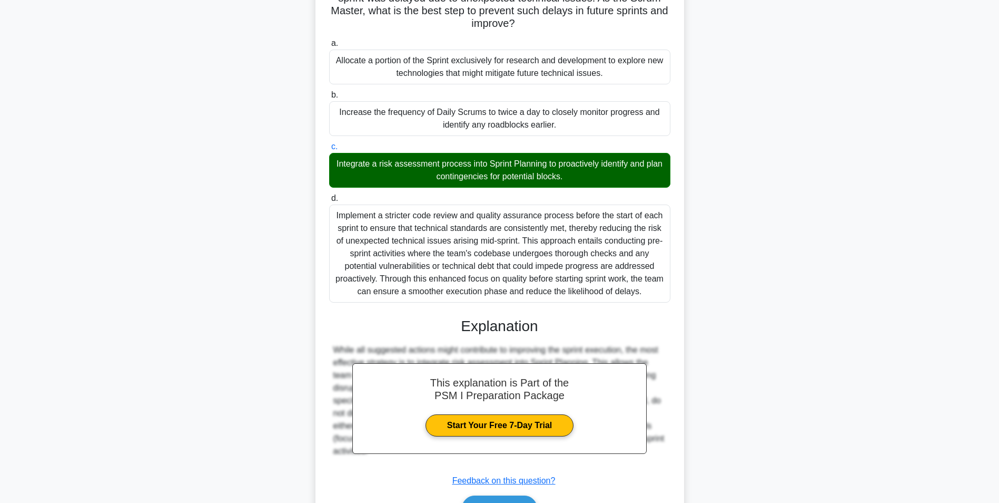
scroll to position [158, 0]
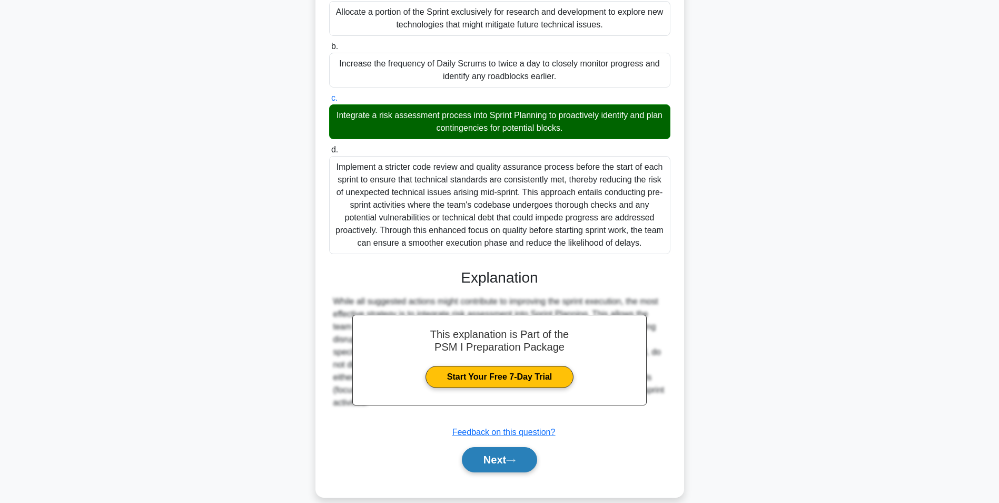
click at [518, 465] on button "Next" at bounding box center [499, 459] width 75 height 25
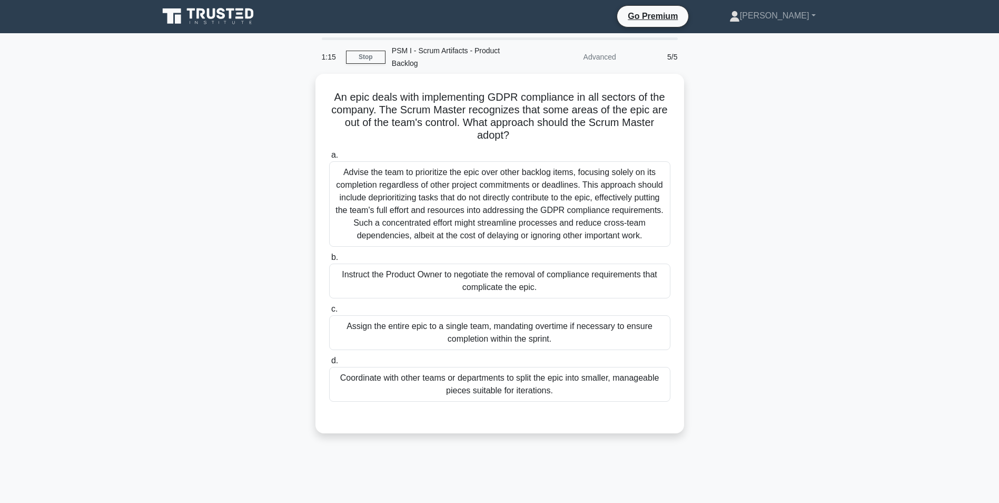
scroll to position [0, 0]
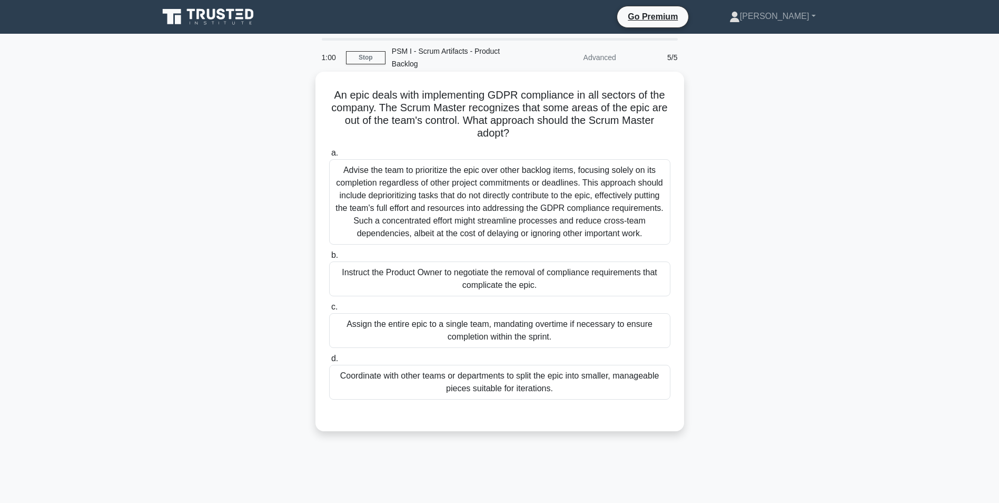
click at [555, 381] on div "Coordinate with other teams or departments to split the epic into smaller, mana…" at bounding box center [499, 382] width 341 height 35
click at [329, 362] on input "d. Coordinate with other teams or departments to split the epic into smaller, m…" at bounding box center [329, 358] width 0 height 7
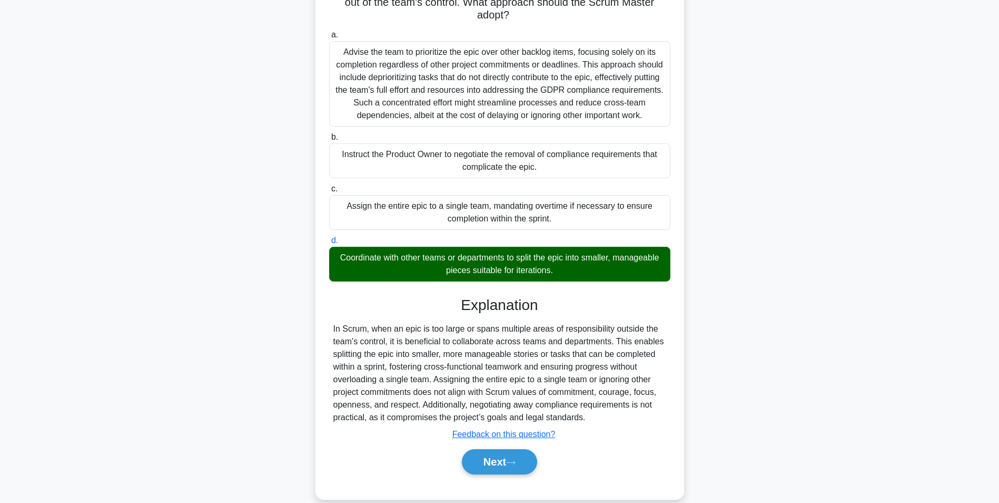
scroll to position [135, 0]
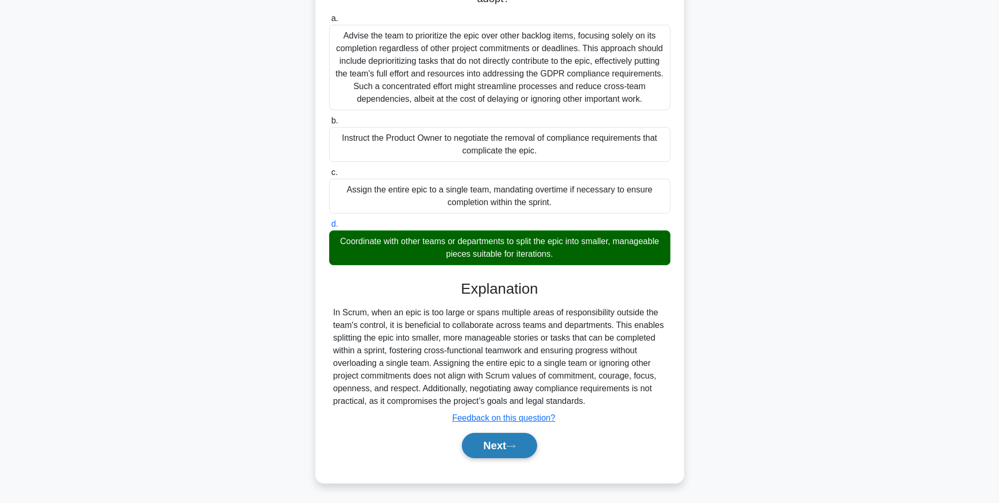
click at [518, 438] on button "Next" at bounding box center [499, 444] width 75 height 25
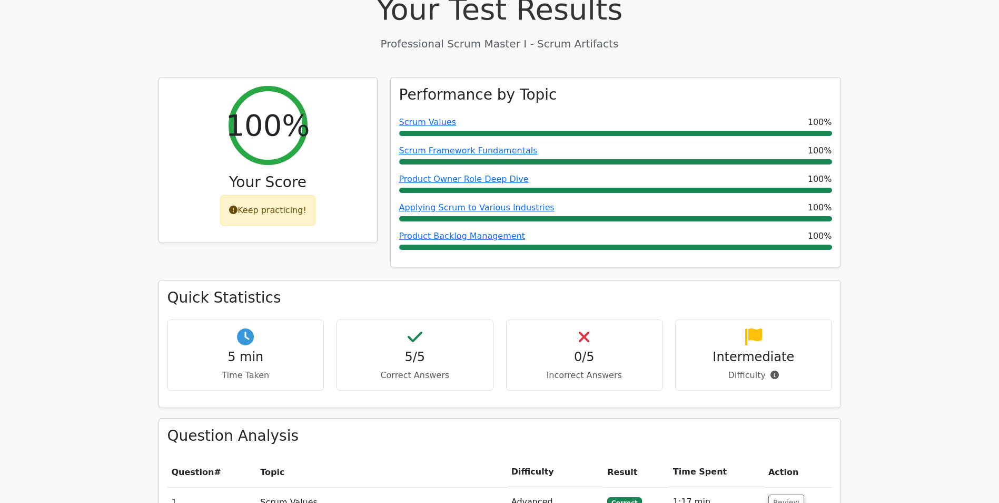
scroll to position [369, 0]
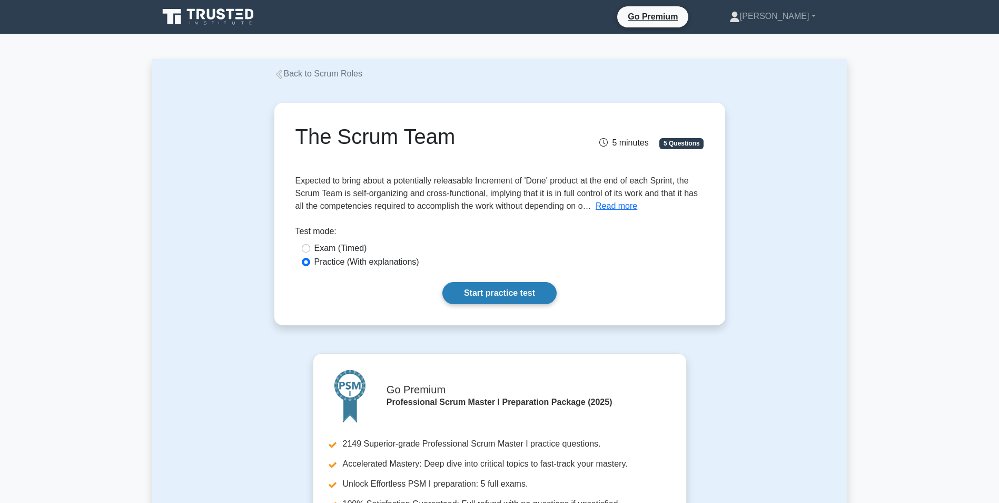
click at [495, 290] on link "Start practice test" at bounding box center [499, 293] width 114 height 22
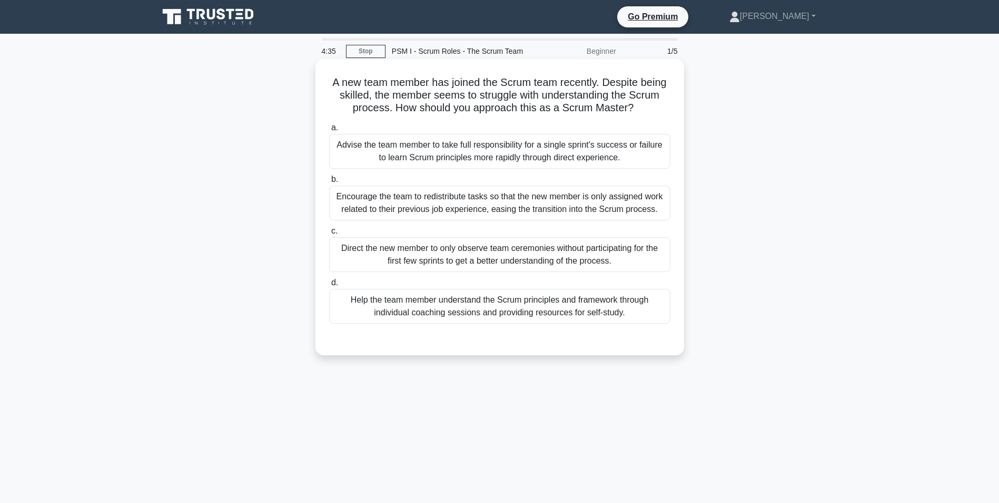
click at [585, 313] on div "Help the team member understand the Scrum principles and framework through indi…" at bounding box center [499, 306] width 341 height 35
click at [329, 286] on input "d. Help the team member understand the Scrum principles and framework through i…" at bounding box center [329, 282] width 0 height 7
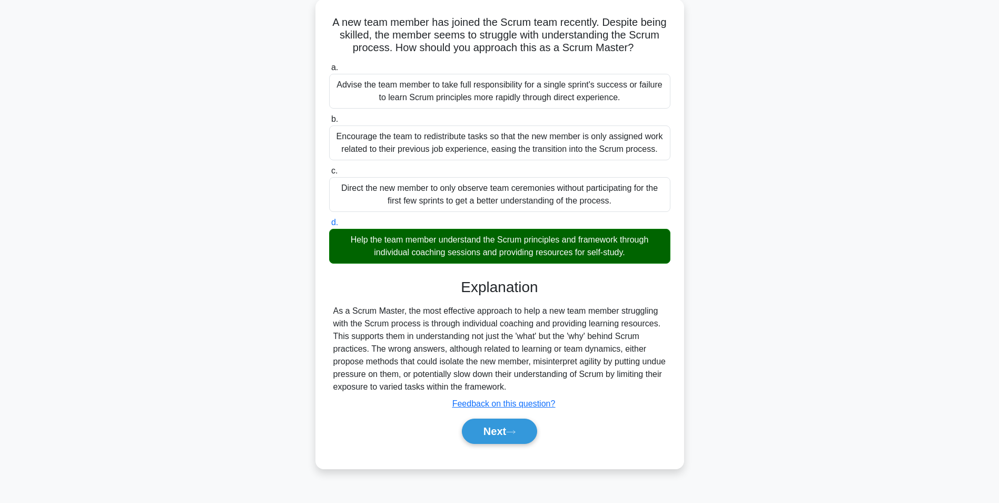
scroll to position [66, 0]
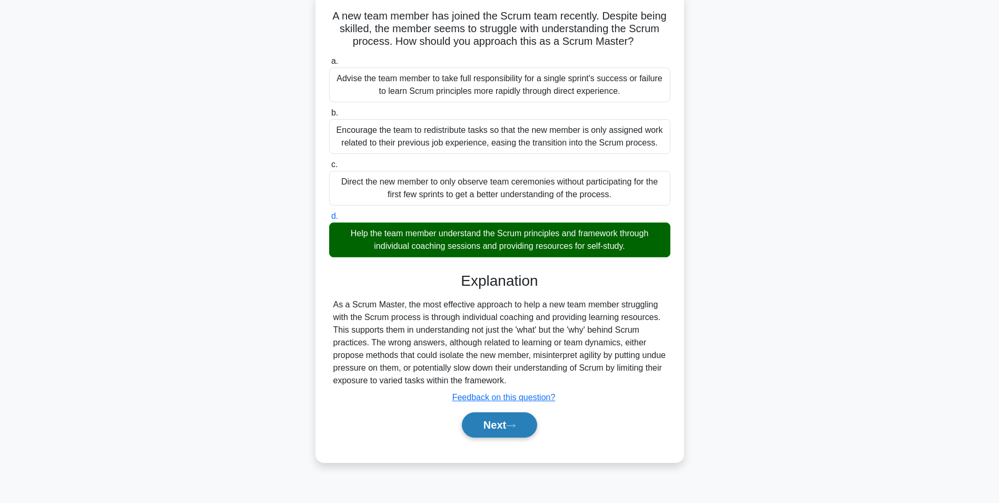
click at [488, 432] on button "Next" at bounding box center [499, 424] width 75 height 25
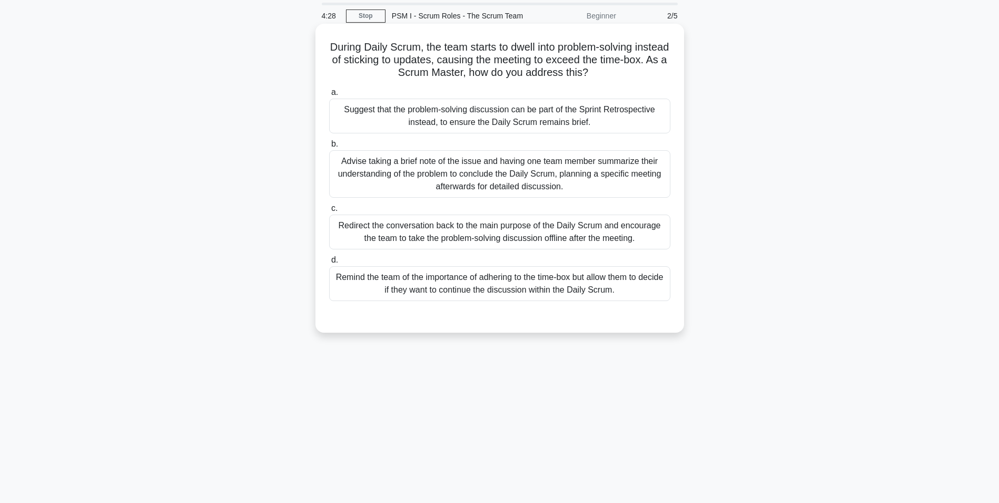
scroll to position [0, 0]
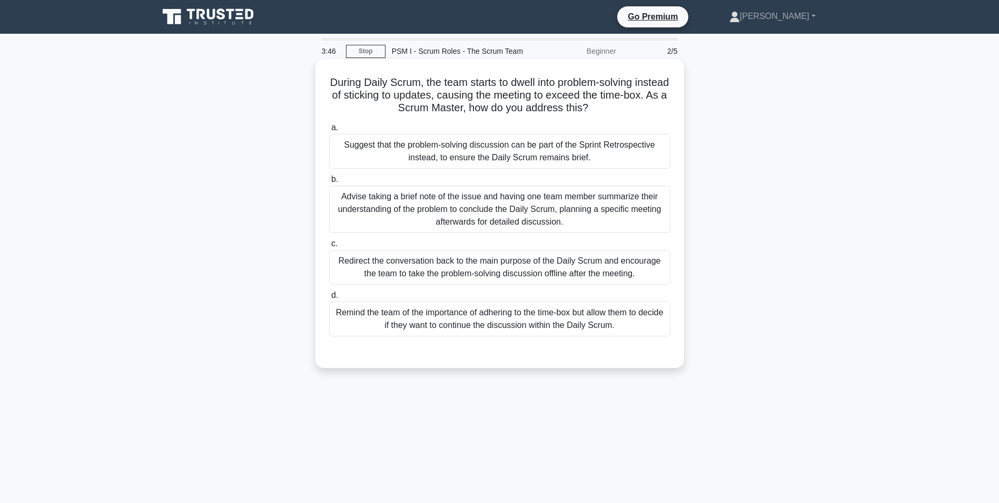
click at [382, 267] on div "Redirect the conversation back to the main purpose of the Daily Scrum and encou…" at bounding box center [499, 267] width 341 height 35
click at [329, 247] on input "c. Redirect the conversation back to the main purpose of the Daily Scrum and en…" at bounding box center [329, 243] width 0 height 7
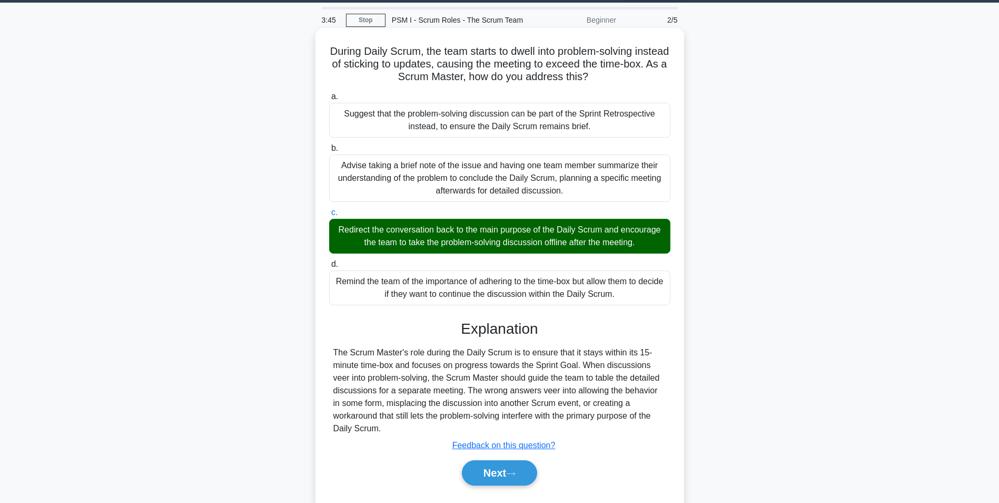
scroll to position [66, 0]
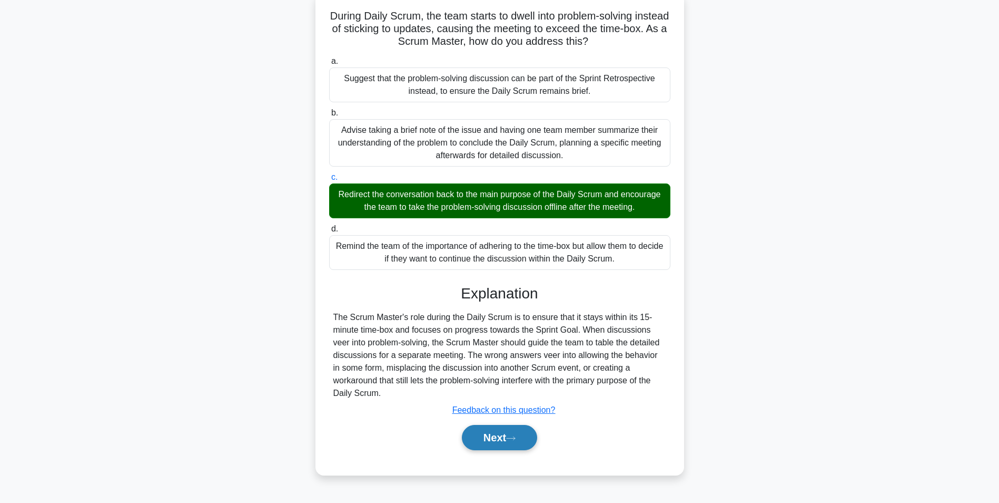
click at [505, 446] on button "Next" at bounding box center [499, 437] width 75 height 25
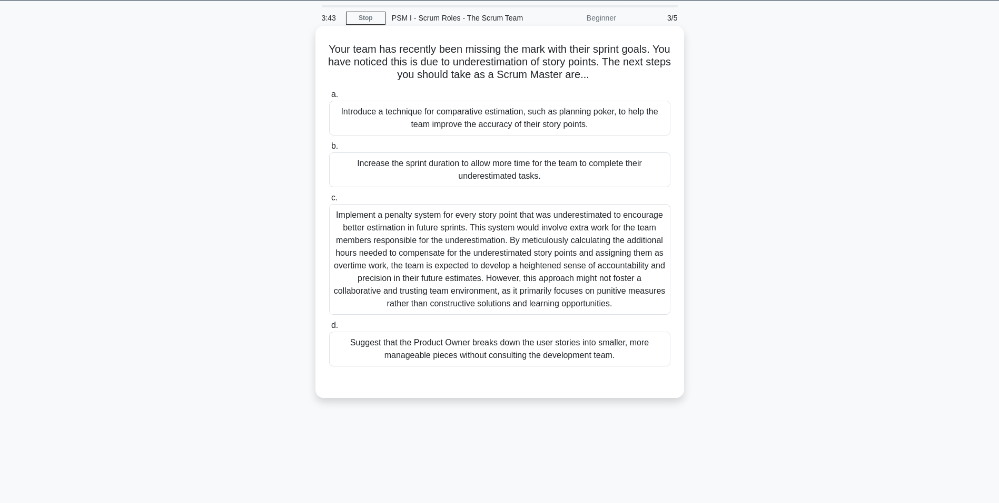
scroll to position [0, 0]
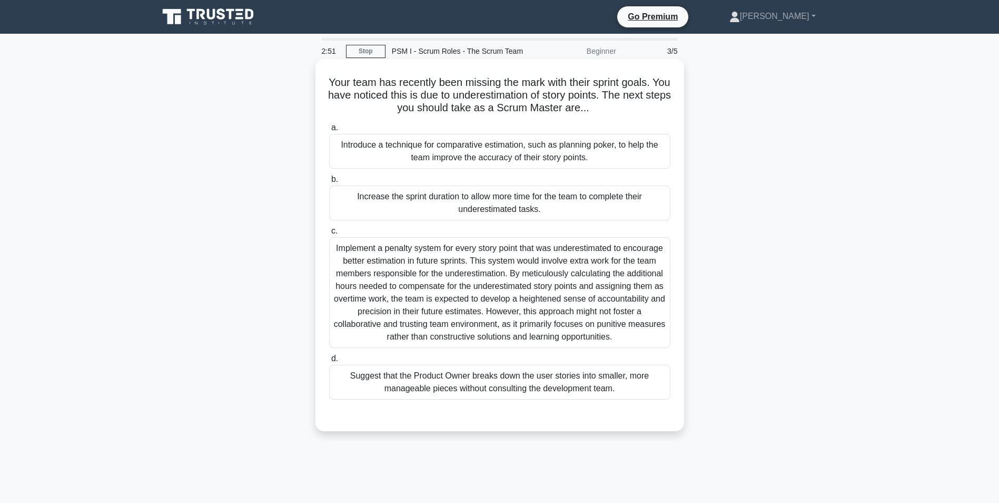
click at [565, 156] on div "Introduce a technique for comparative estimation, such as planning poker, to he…" at bounding box center [499, 151] width 341 height 35
click at [329, 131] on input "a. Introduce a technique for comparative estimation, such as planning poker, to…" at bounding box center [329, 127] width 0 height 7
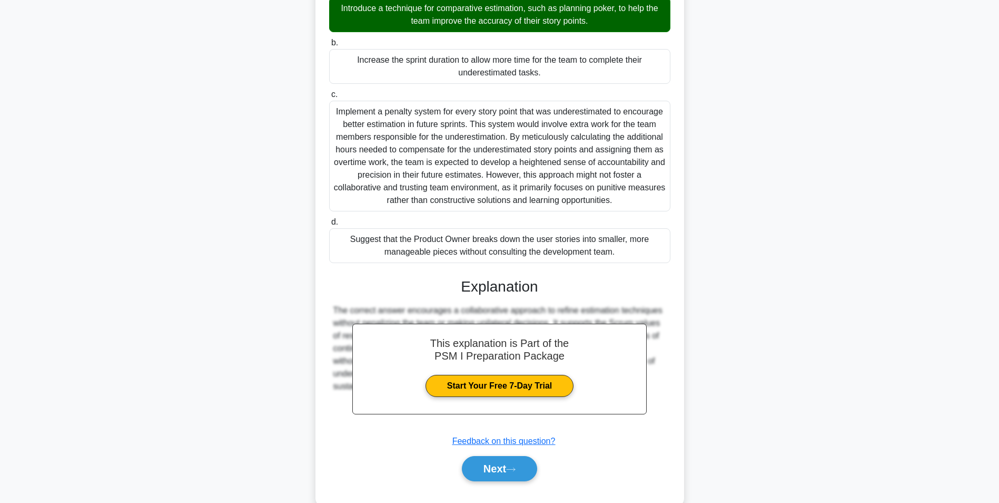
scroll to position [158, 0]
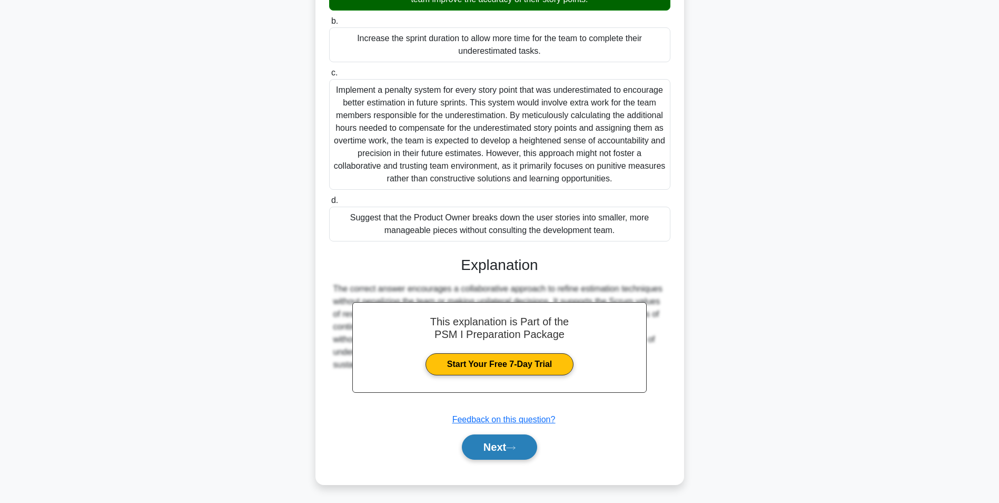
click at [504, 446] on button "Next" at bounding box center [499, 446] width 75 height 25
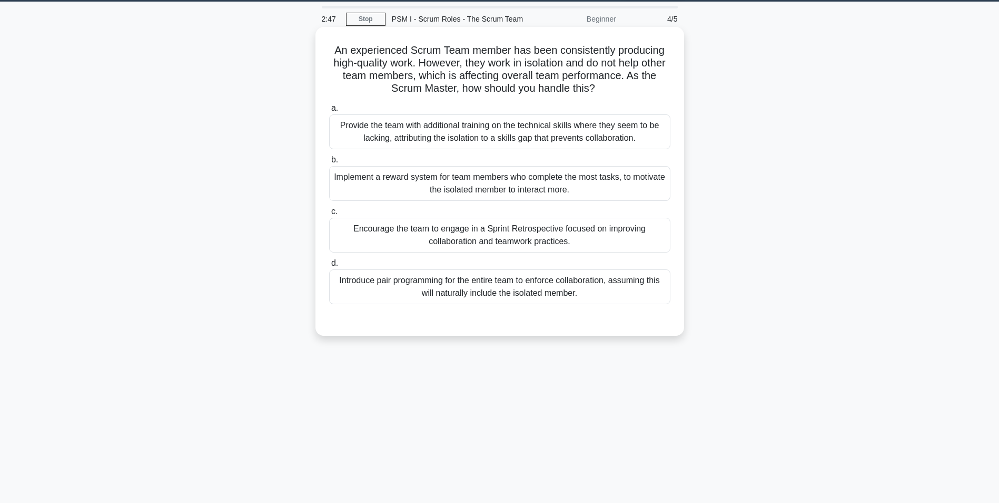
scroll to position [0, 0]
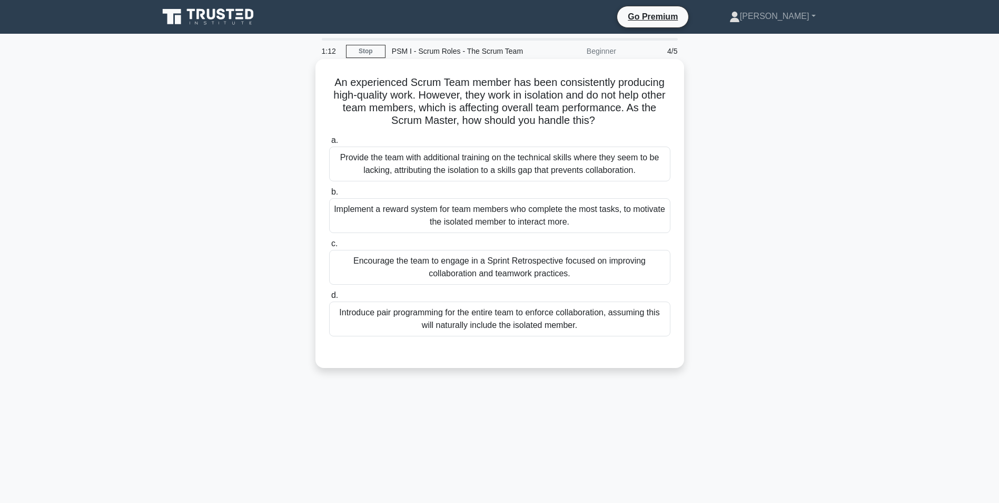
click at [561, 278] on div "Encourage the team to engage in a Sprint Retrospective focused on improving col…" at bounding box center [499, 267] width 341 height 35
click at [329, 247] on input "c. Encourage the team to engage in a Sprint Retrospective focused on improving …" at bounding box center [329, 243] width 0 height 7
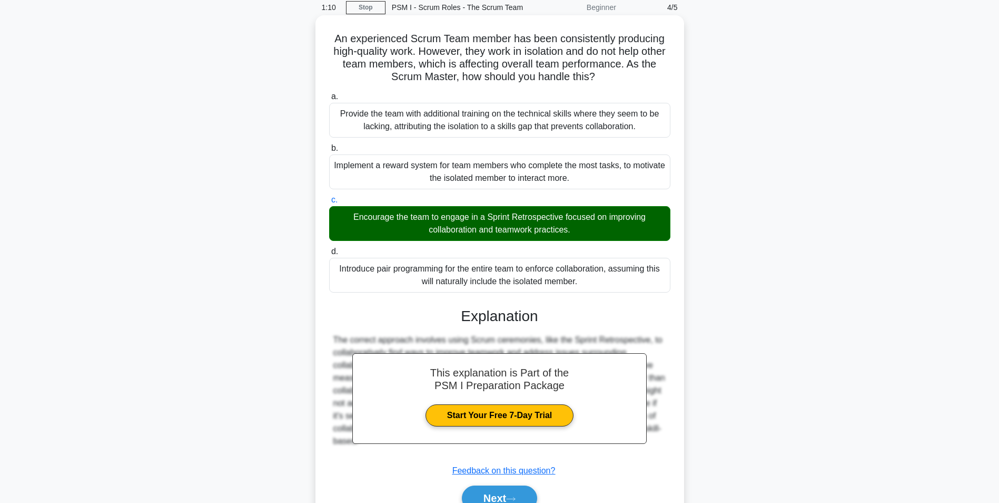
scroll to position [97, 0]
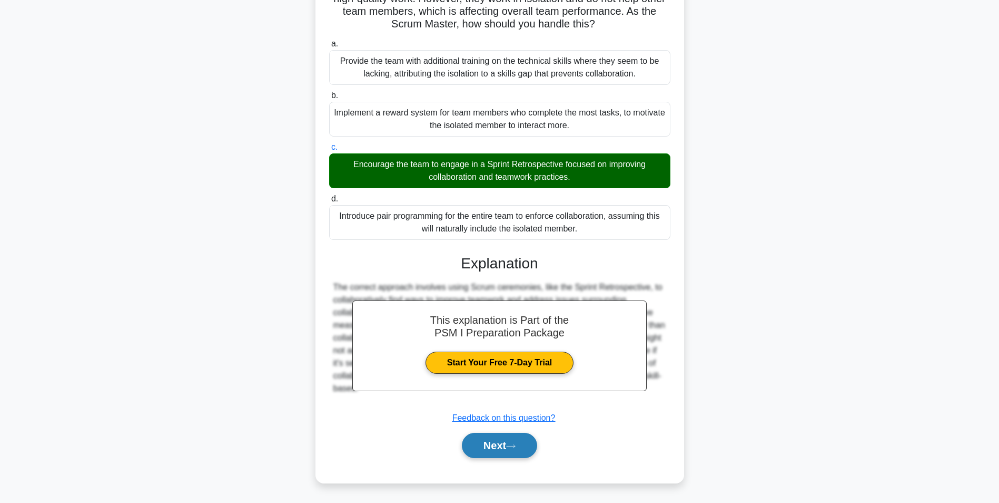
click at [483, 452] on button "Next" at bounding box center [499, 444] width 75 height 25
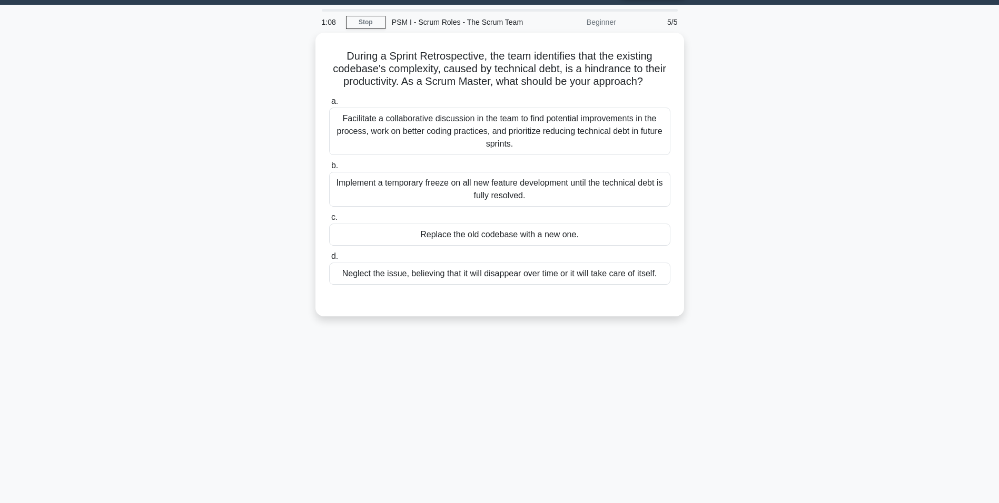
scroll to position [0, 0]
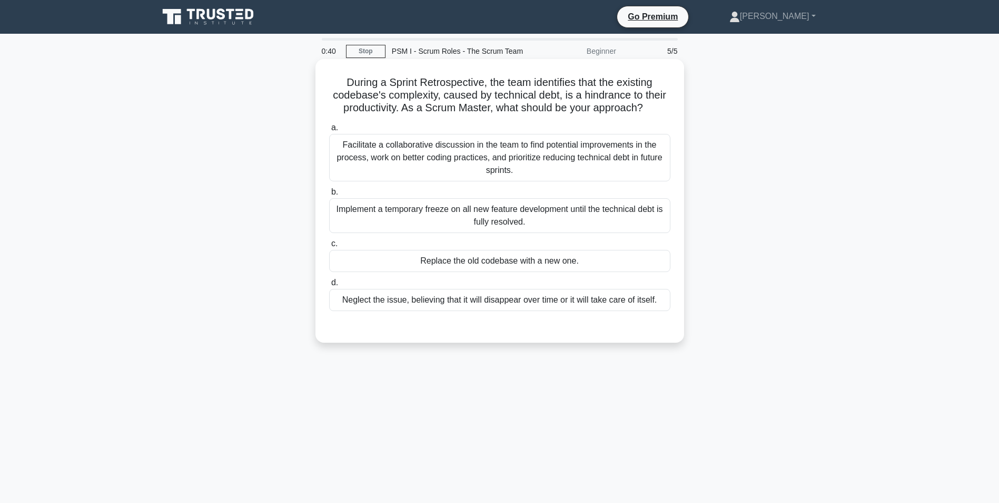
click at [491, 152] on div "Facilitate a collaborative discussion in the team to find potential improvement…" at bounding box center [499, 157] width 341 height 47
click at [329, 131] on input "a. Facilitate a collaborative discussion in the team to find potential improvem…" at bounding box center [329, 127] width 0 height 7
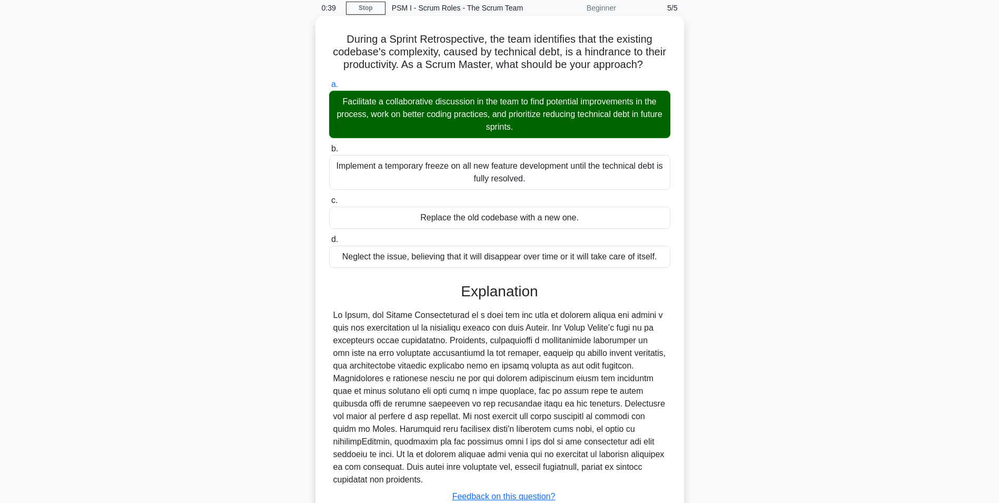
scroll to position [110, 0]
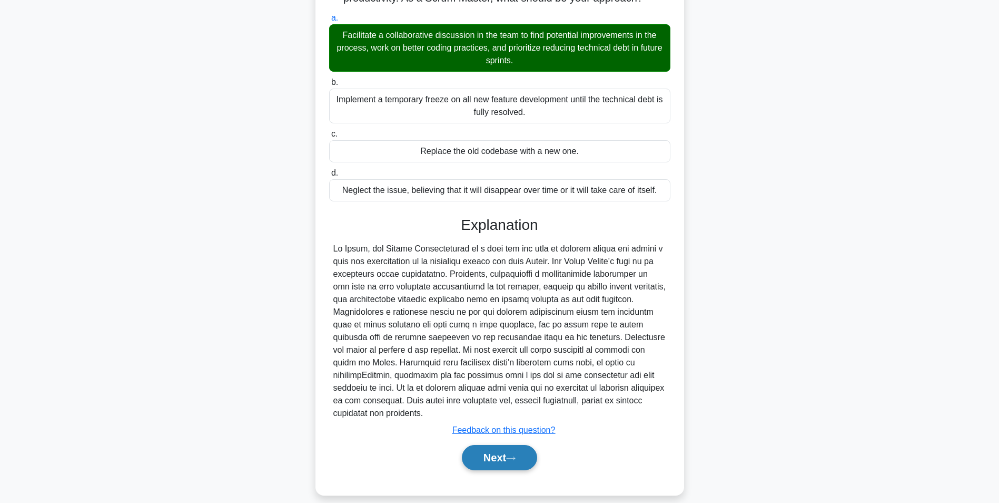
click at [496, 445] on button "Next" at bounding box center [499, 457] width 75 height 25
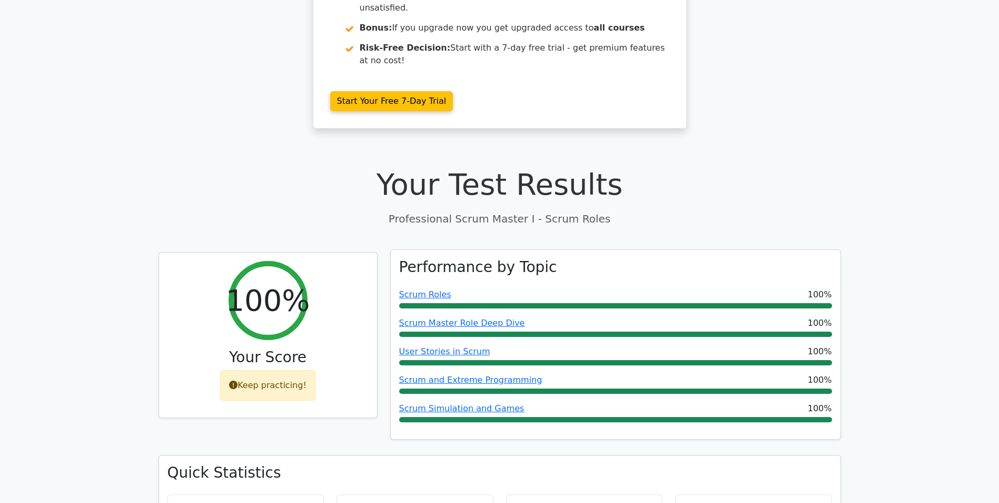
scroll to position [211, 0]
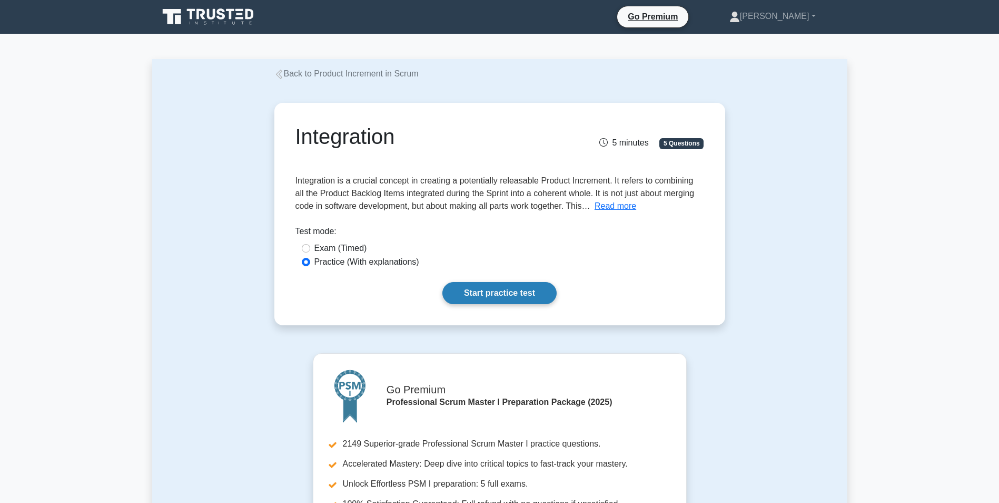
click at [496, 295] on link "Start practice test" at bounding box center [499, 293] width 114 height 22
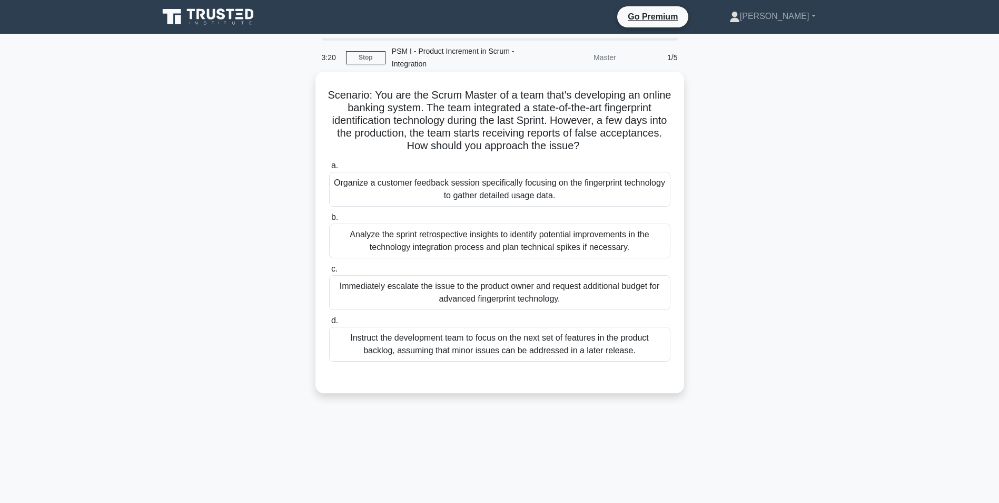
click at [432, 234] on div "Analyze the sprint retrospective insights to identify potential improvements in…" at bounding box center [499, 240] width 341 height 35
click at [329, 221] on input "b. Analyze the sprint retrospective insights to identify potential improvements…" at bounding box center [329, 217] width 0 height 7
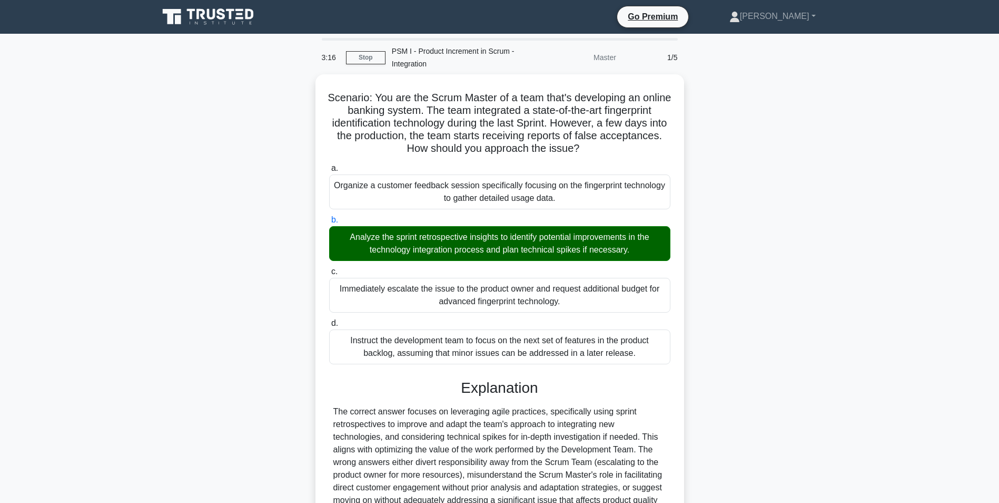
click at [805, 287] on div "Scenario: You are the Scrum Master of a team that's developing an online bankin…" at bounding box center [499, 340] width 695 height 533
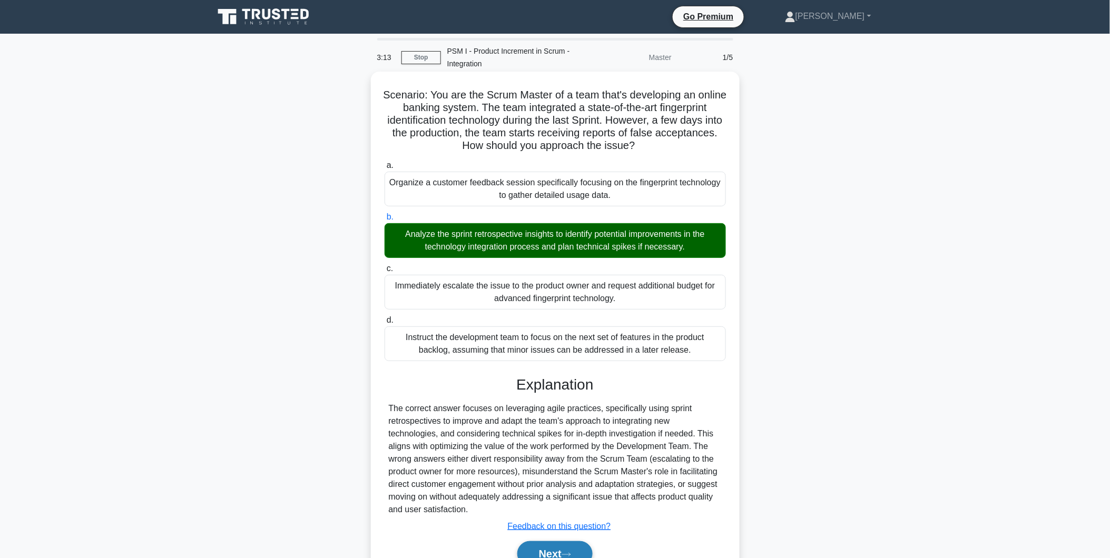
click at [547, 502] on button "Next" at bounding box center [554, 554] width 75 height 25
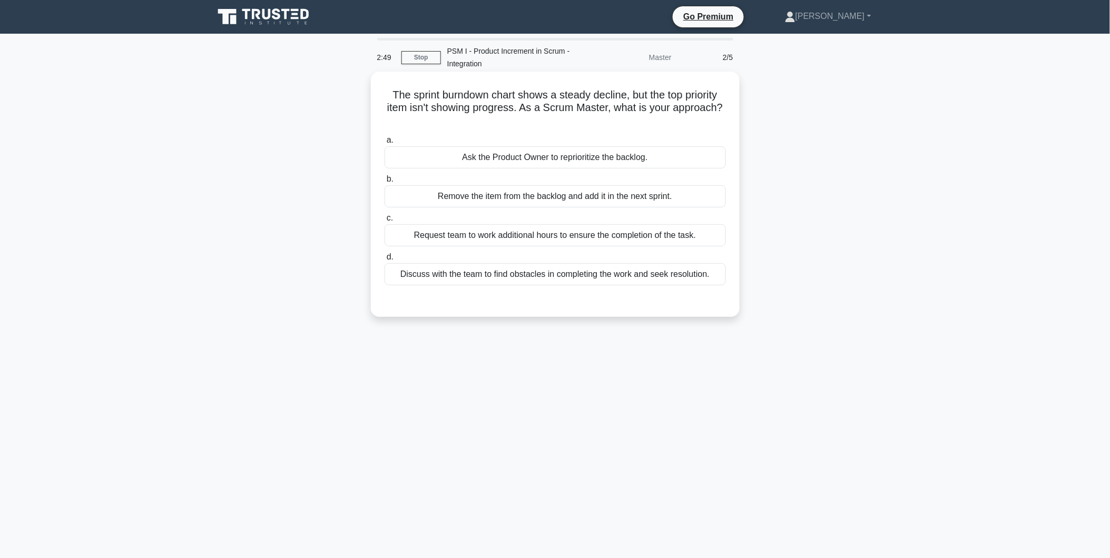
click at [534, 276] on div "Discuss with the team to find obstacles in completing the work and seek resolut…" at bounding box center [555, 274] width 341 height 22
click at [385, 261] on input "d. Discuss with the team to find obstacles in completing the work and seek reso…" at bounding box center [385, 257] width 0 height 7
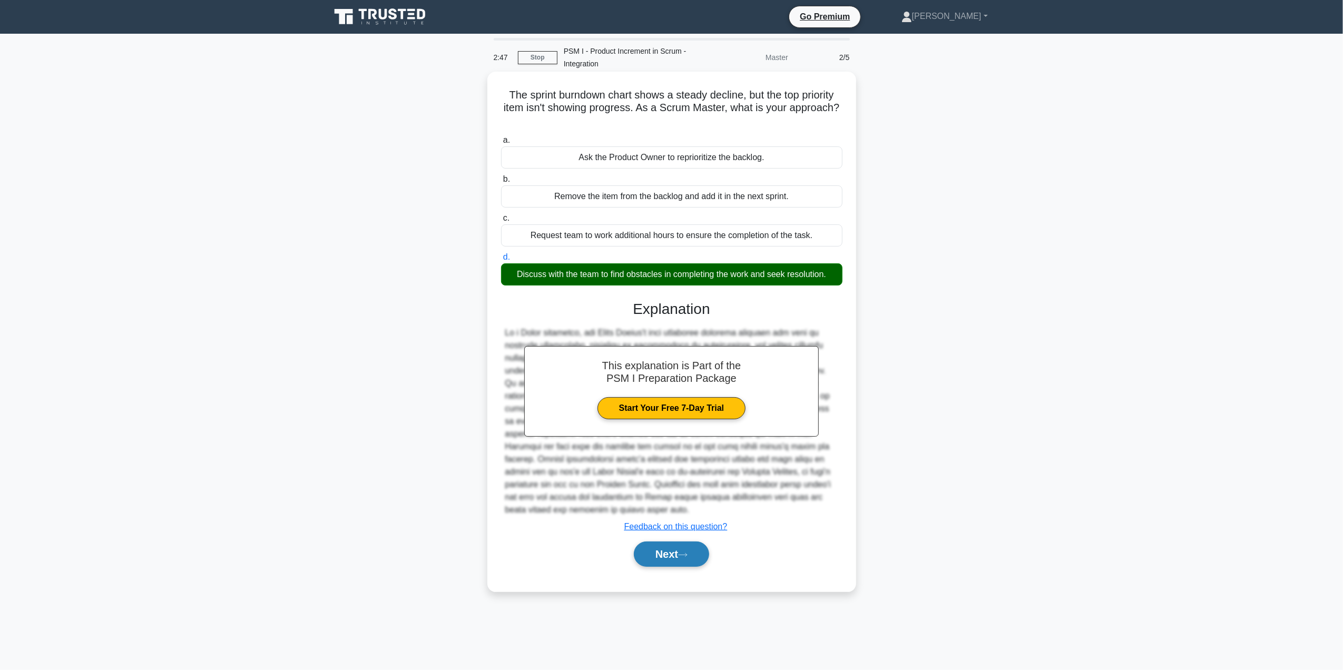
click at [674, 502] on button "Next" at bounding box center [671, 554] width 75 height 25
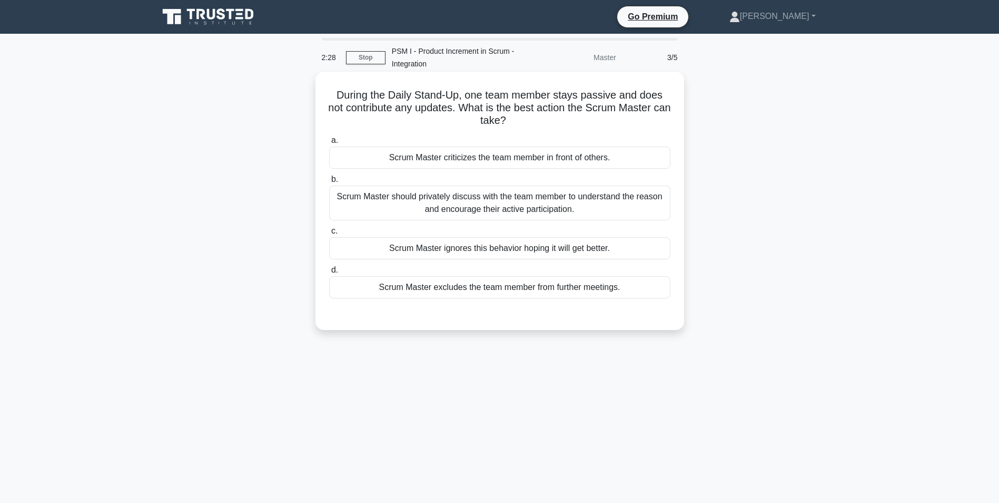
click at [467, 205] on div "Scrum Master should privately discuss with the team member to understand the re…" at bounding box center [499, 202] width 341 height 35
click at [329, 183] on input "b. Scrum Master should privately discuss with the team member to understand the…" at bounding box center [329, 179] width 0 height 7
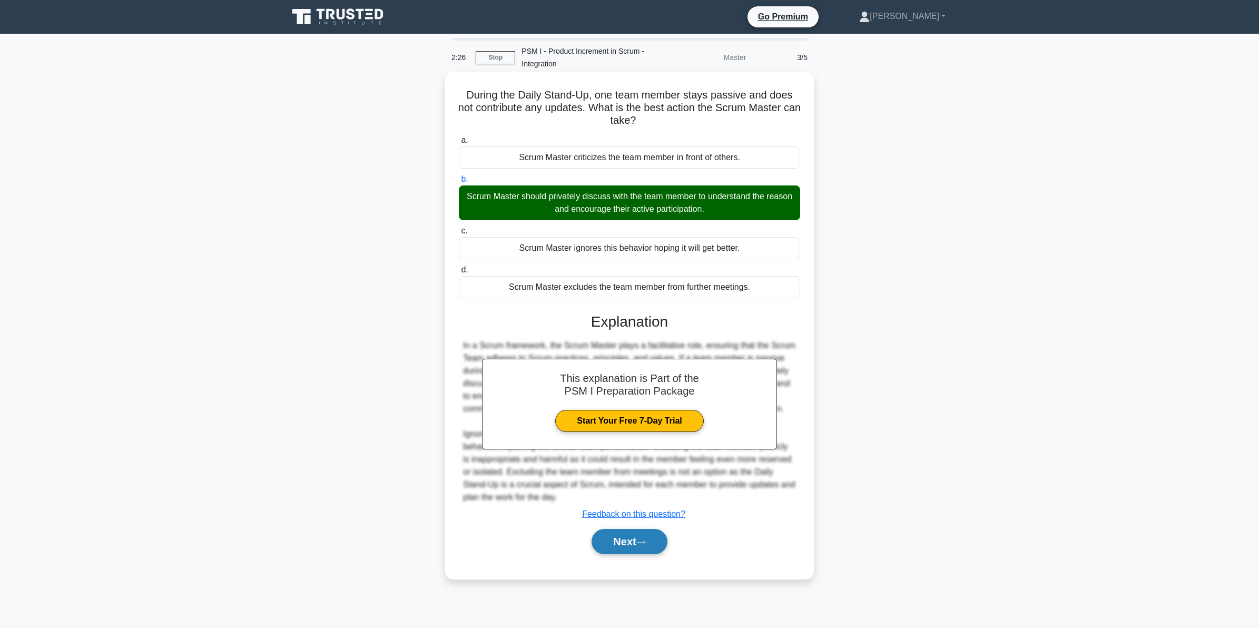
click at [657, 502] on button "Next" at bounding box center [629, 541] width 75 height 25
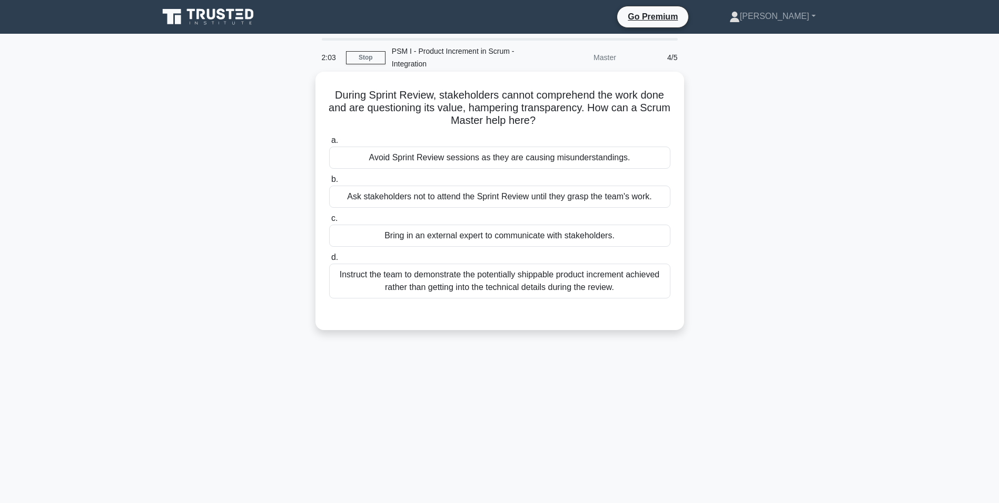
click at [461, 284] on div "Instruct the team to demonstrate the potentially shippable product increment ac…" at bounding box center [499, 280] width 341 height 35
click at [329, 261] on input "d. Instruct the team to demonstrate the potentially shippable product increment…" at bounding box center [329, 257] width 0 height 7
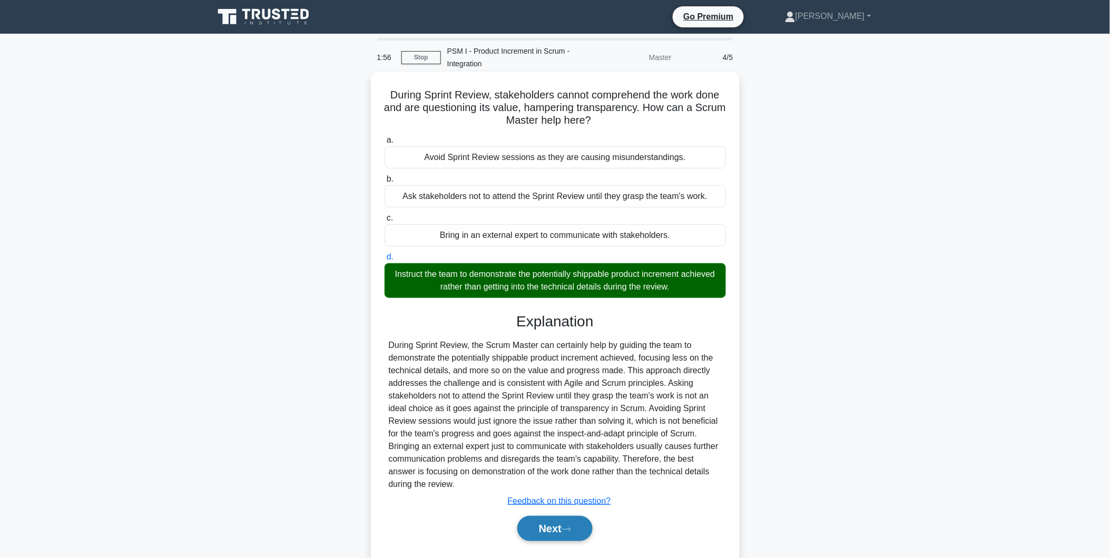
click at [544, 502] on button "Next" at bounding box center [554, 528] width 75 height 25
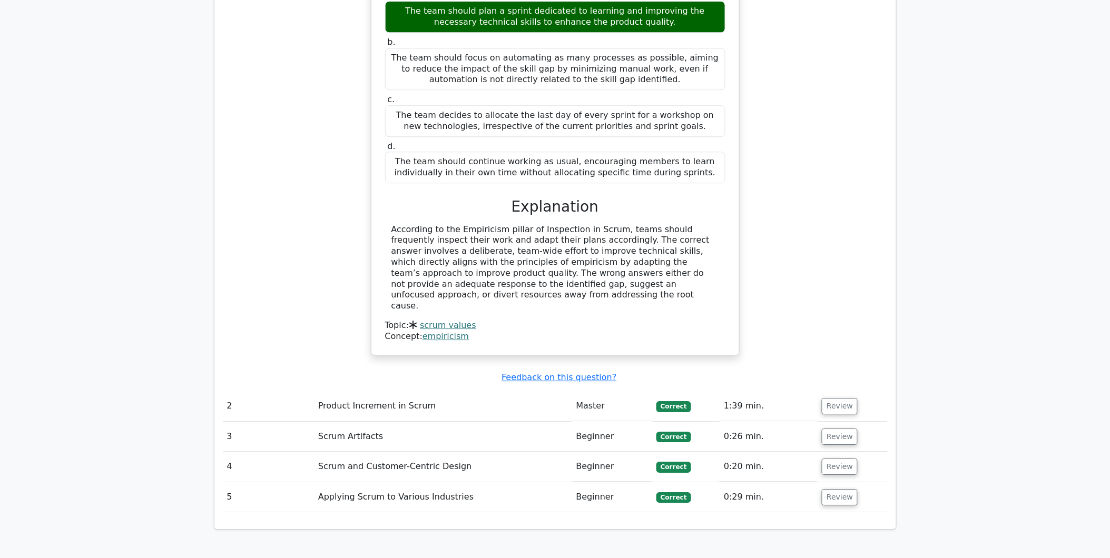
scroll to position [1414, 0]
